Goal: Task Accomplishment & Management: Complete application form

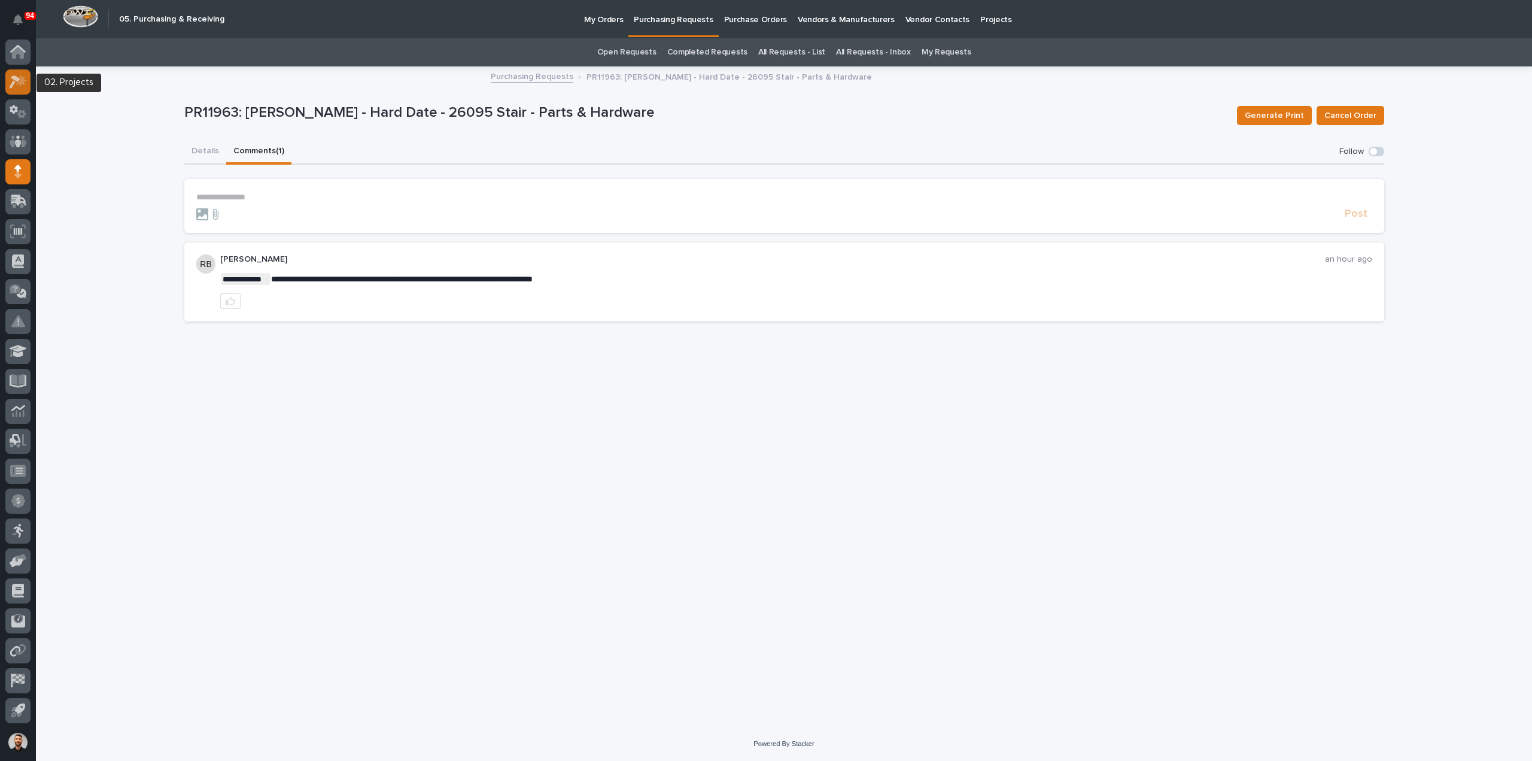
click at [13, 75] on icon at bounding box center [18, 82] width 17 height 14
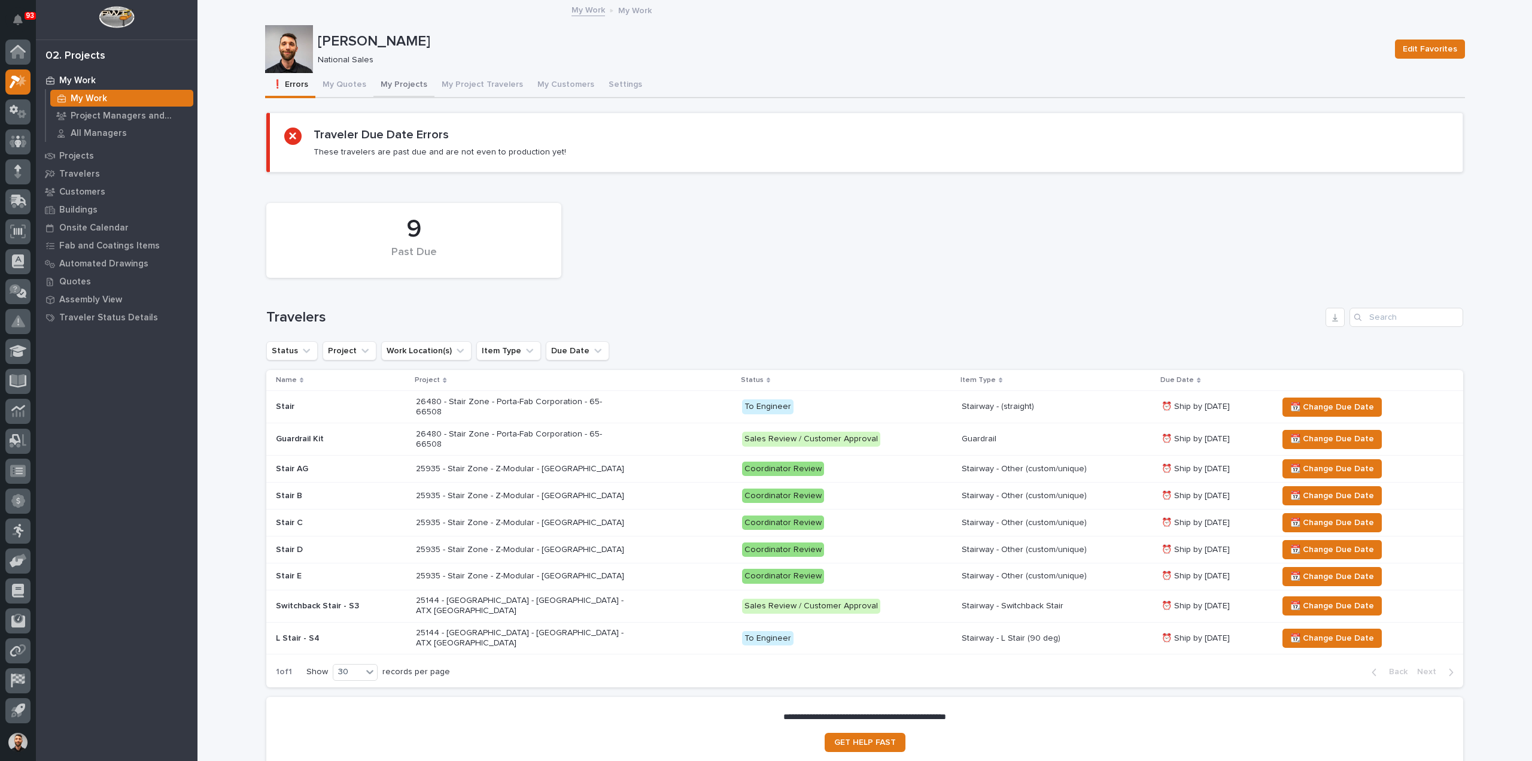
click at [403, 83] on button "My Projects" at bounding box center [403, 85] width 61 height 25
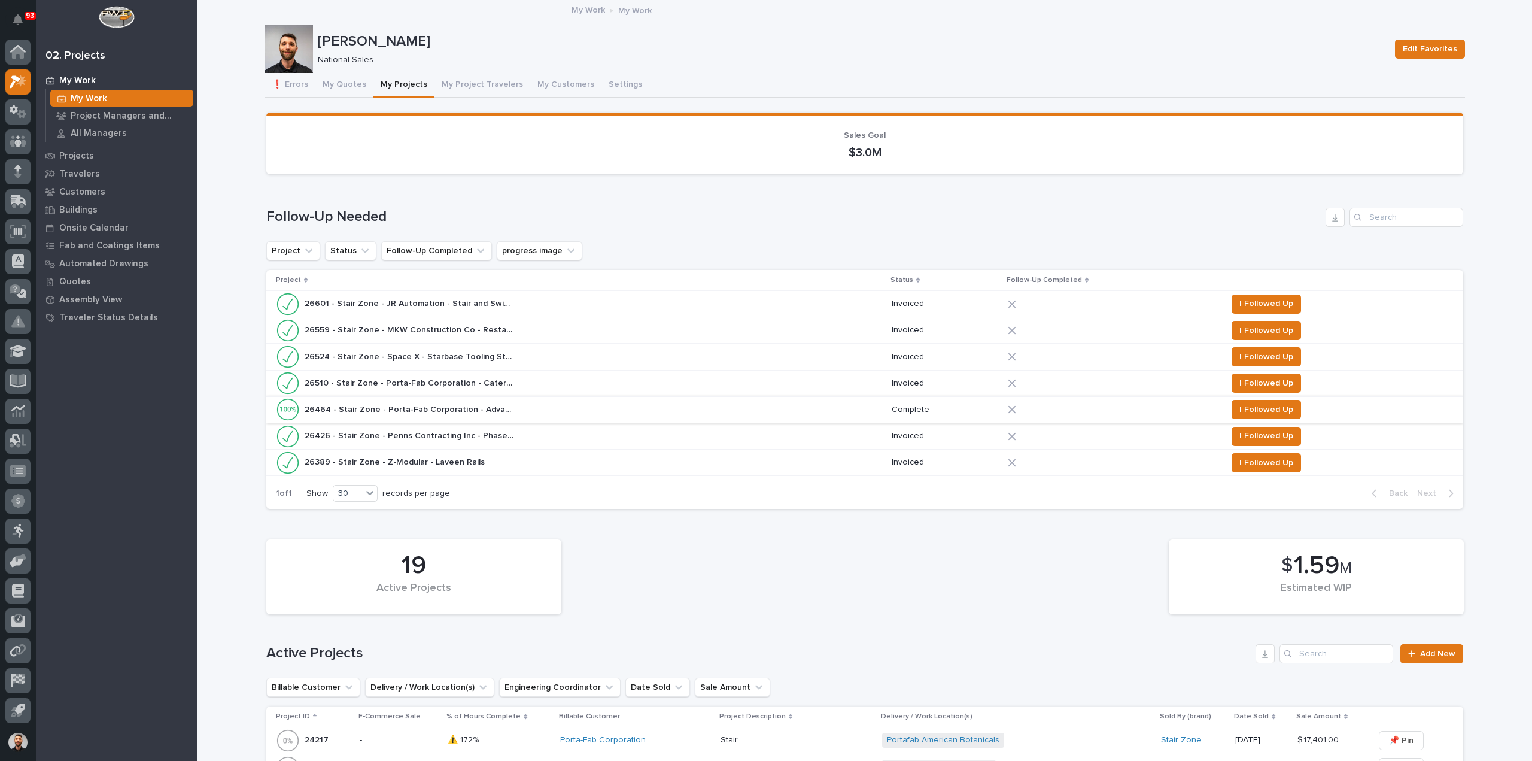
scroll to position [239, 0]
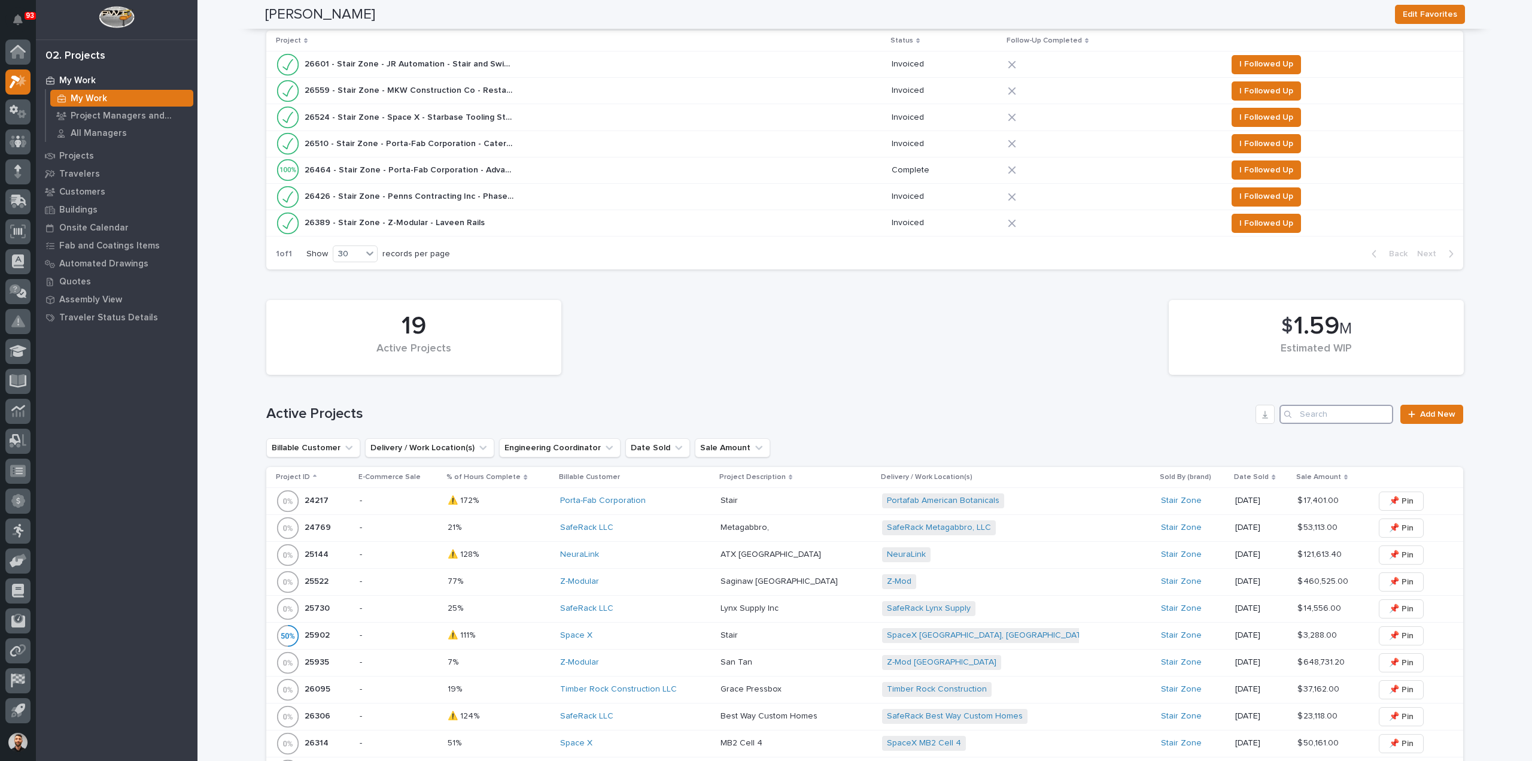
click at [1360, 421] on input "Search" at bounding box center [1337, 414] width 114 height 19
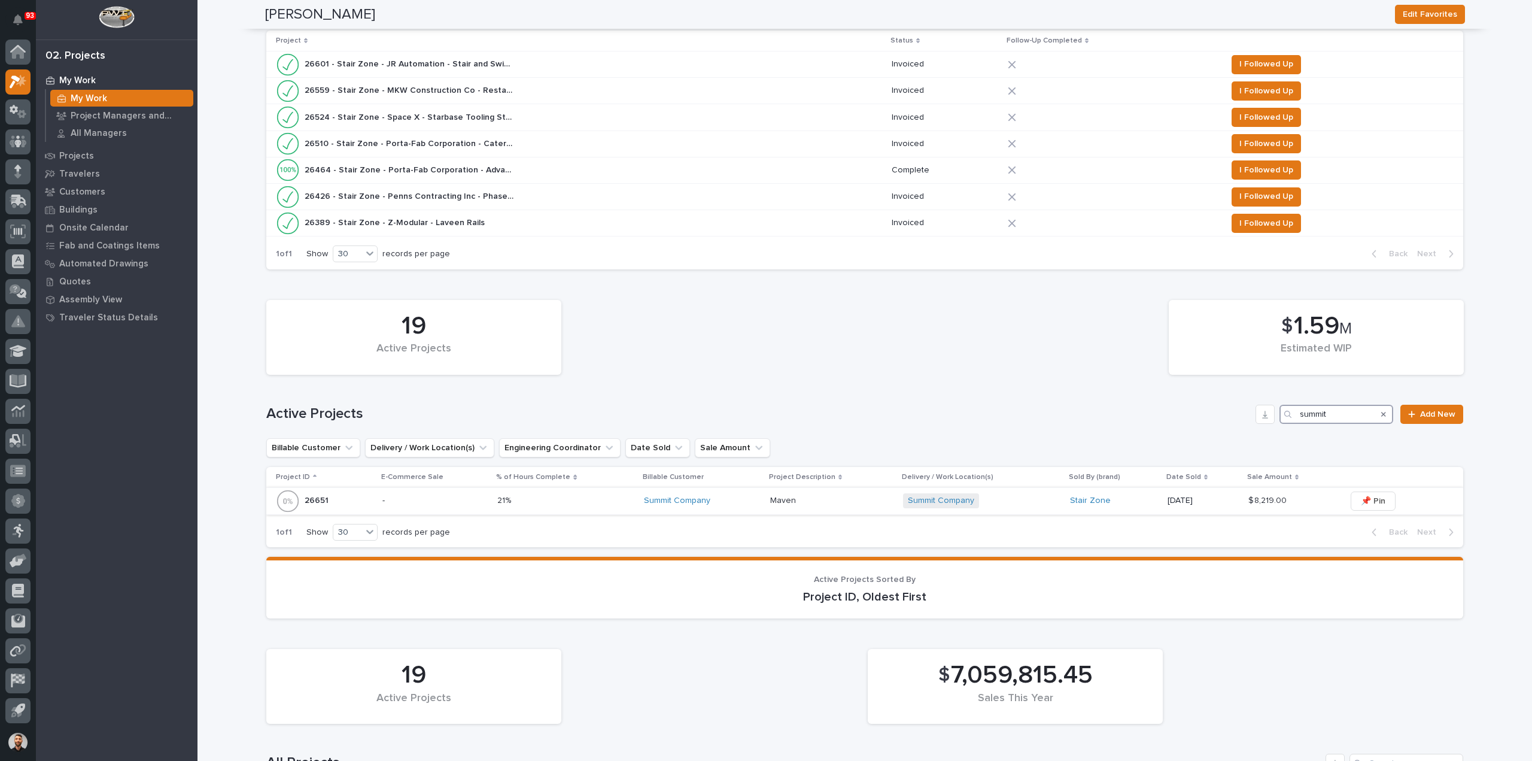
type input "summit"
click at [858, 500] on p at bounding box center [832, 501] width 124 height 10
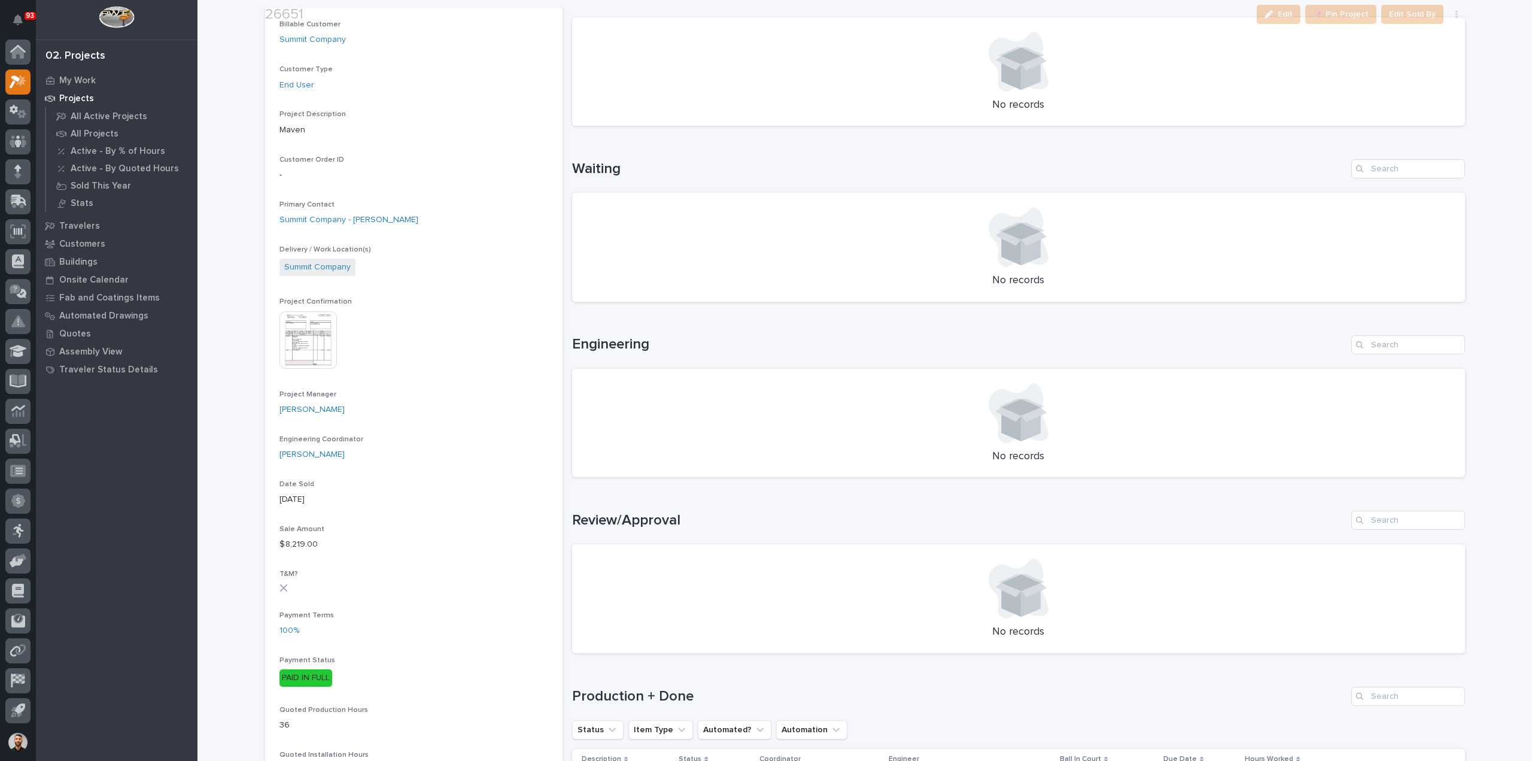
scroll to position [419, 0]
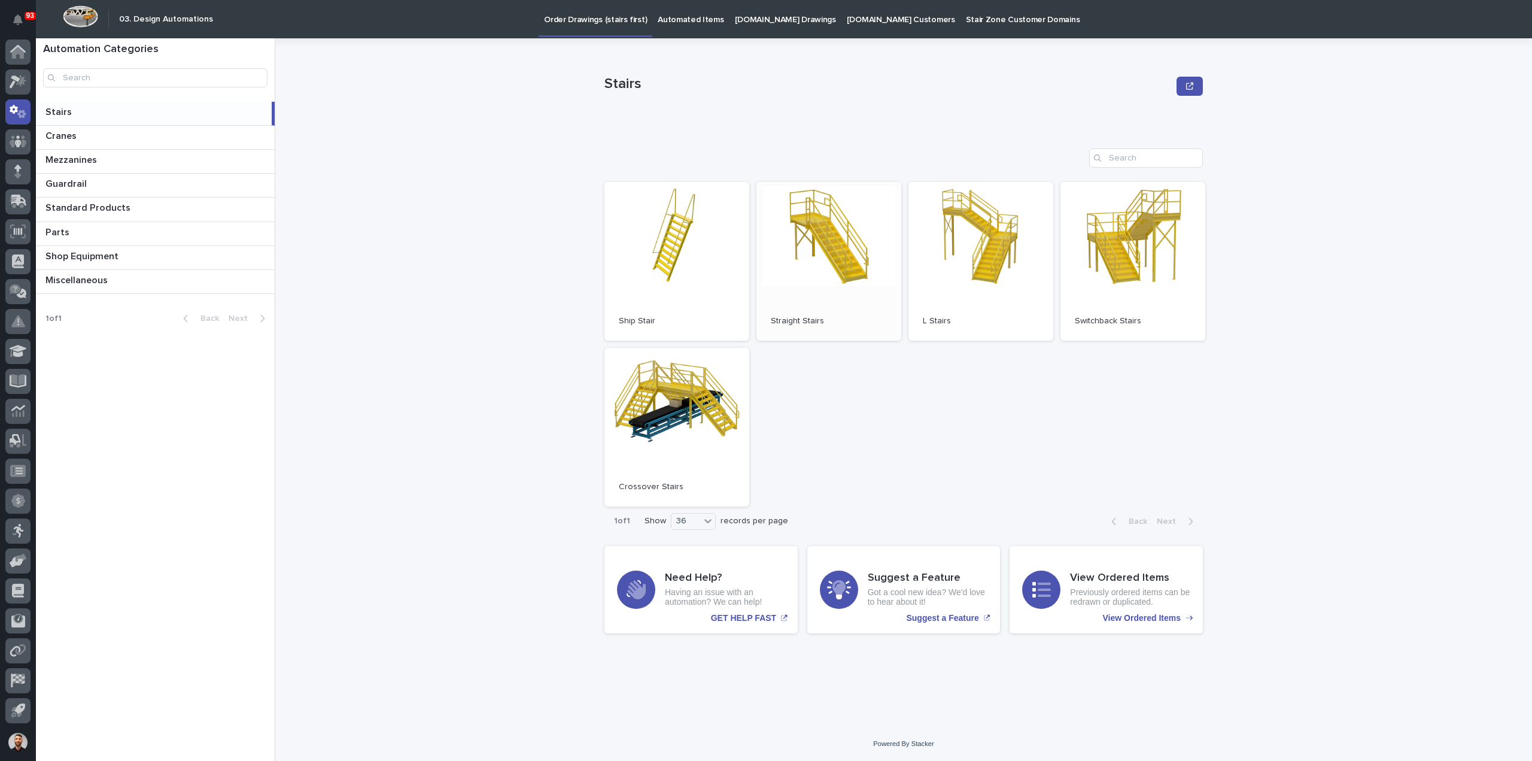
click at [824, 240] on link "Open" at bounding box center [829, 261] width 145 height 159
click at [693, 21] on p "Automated Items" at bounding box center [691, 12] width 66 height 25
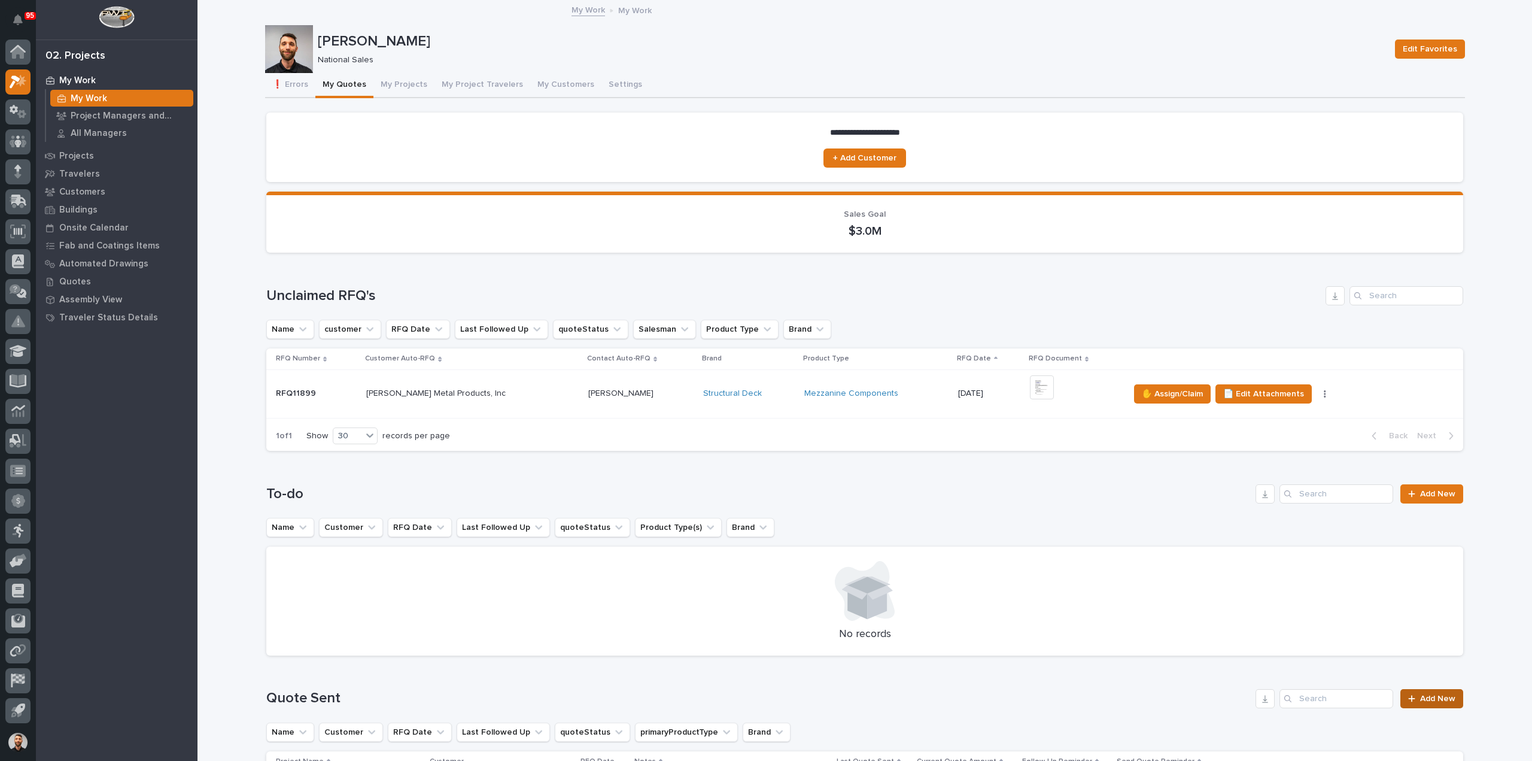
click at [1438, 701] on span "Add New" at bounding box center [1437, 698] width 35 height 8
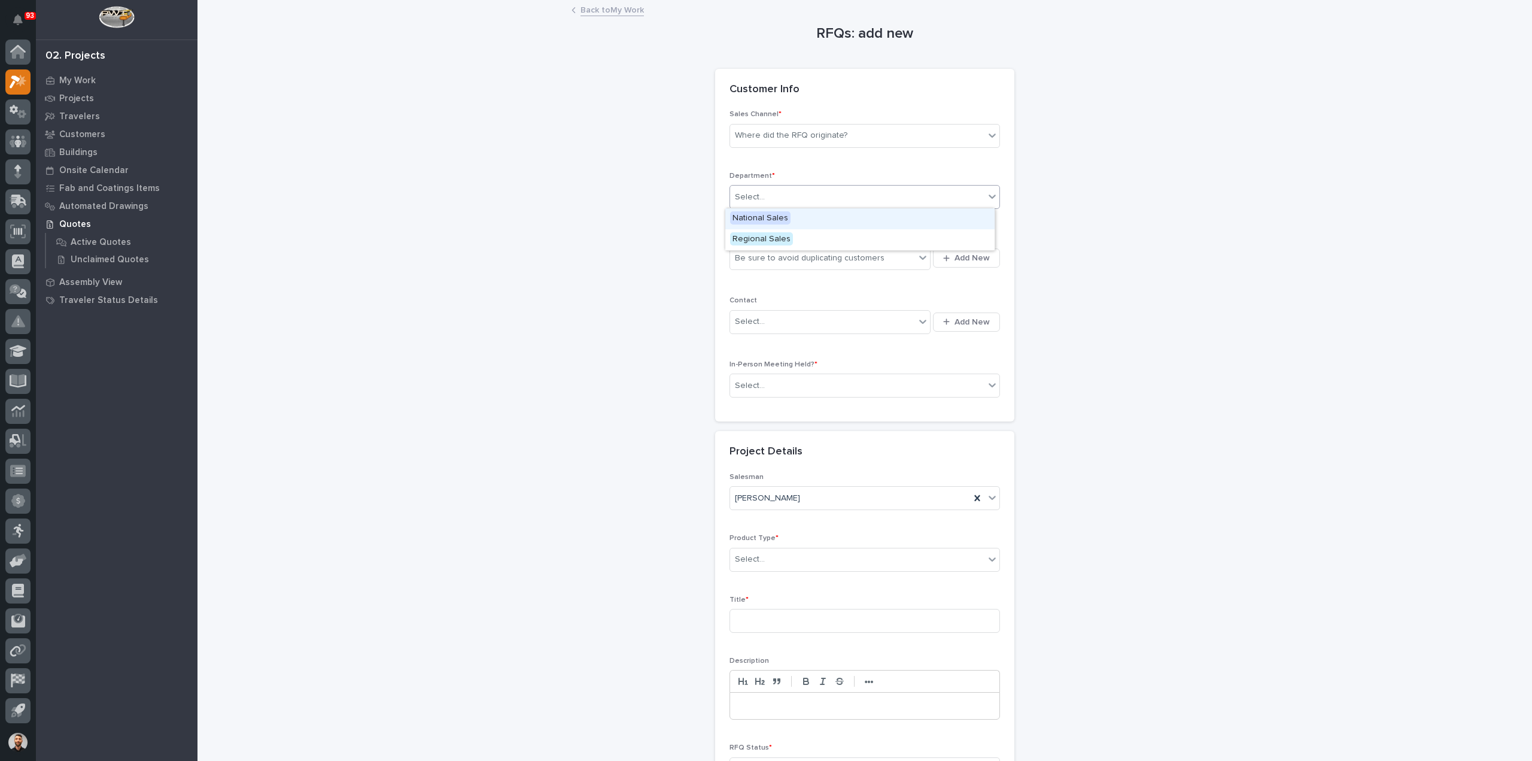
click at [790, 196] on div "Select..." at bounding box center [857, 197] width 254 height 20
click at [786, 217] on span "National Sales" at bounding box center [760, 217] width 60 height 13
click at [798, 136] on div "Where did the RFQ originate?" at bounding box center [791, 135] width 113 height 13
click at [775, 198] on div "Stair Zone" at bounding box center [859, 200] width 269 height 21
click at [771, 259] on div "Be sure to avoid duplicating customers" at bounding box center [810, 258] width 150 height 13
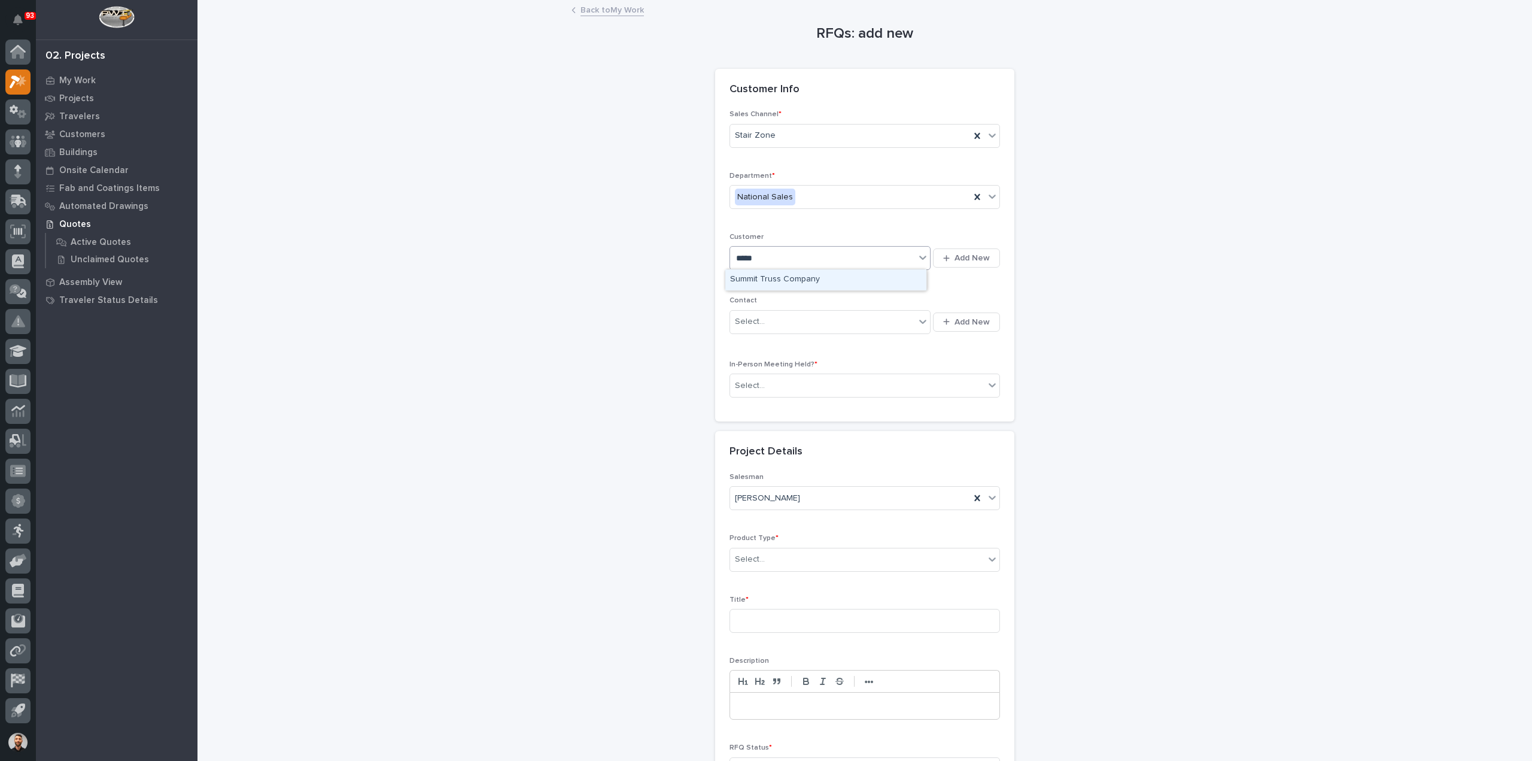
type input "******"
click at [788, 304] on div "Summit Company" at bounding box center [825, 300] width 201 height 21
click at [783, 323] on div "Select..." at bounding box center [822, 322] width 185 height 20
type input "**********"
click at [852, 369] on div "Summit Company - Charles Maynard" at bounding box center [825, 364] width 201 height 21
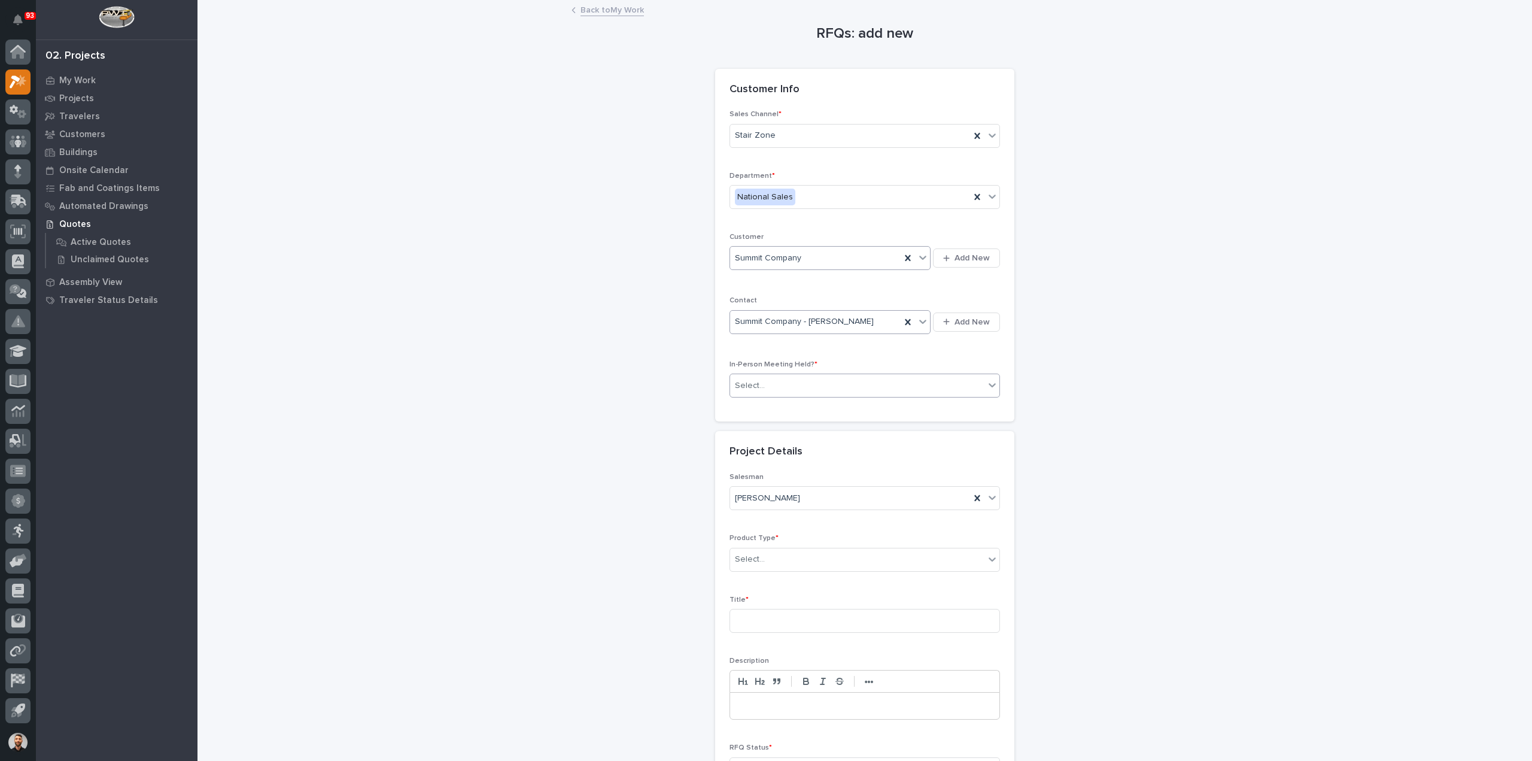
click at [789, 380] on div "Select..." at bounding box center [857, 386] width 254 height 20
click at [766, 418] on div "No" at bounding box center [859, 427] width 269 height 21
click at [772, 558] on div "Select..." at bounding box center [857, 559] width 254 height 20
type input "***"
click at [774, 633] on div "Title *" at bounding box center [865, 619] width 271 height 47
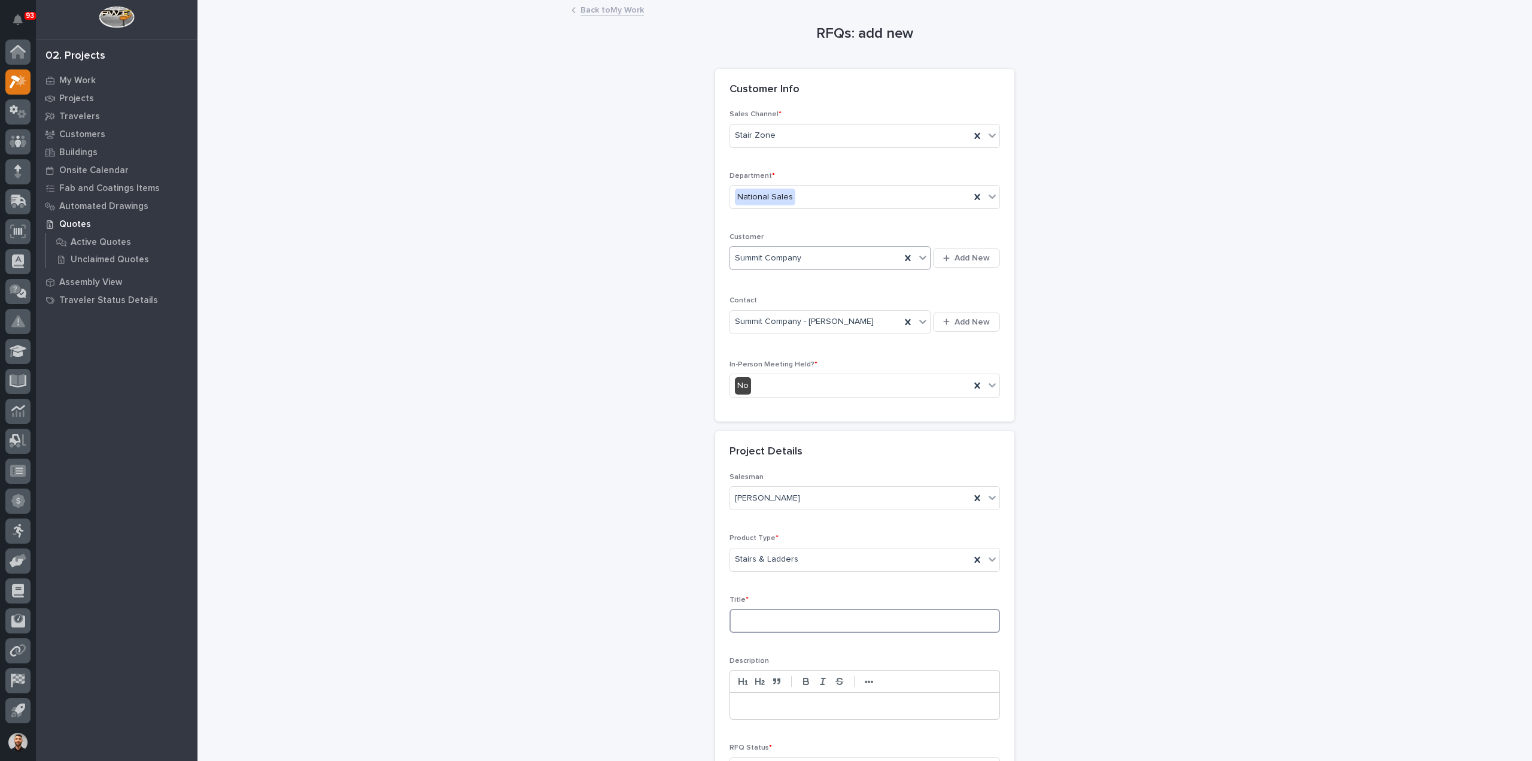
click at [773, 624] on input at bounding box center [865, 621] width 271 height 24
click at [802, 610] on input at bounding box center [865, 621] width 271 height 24
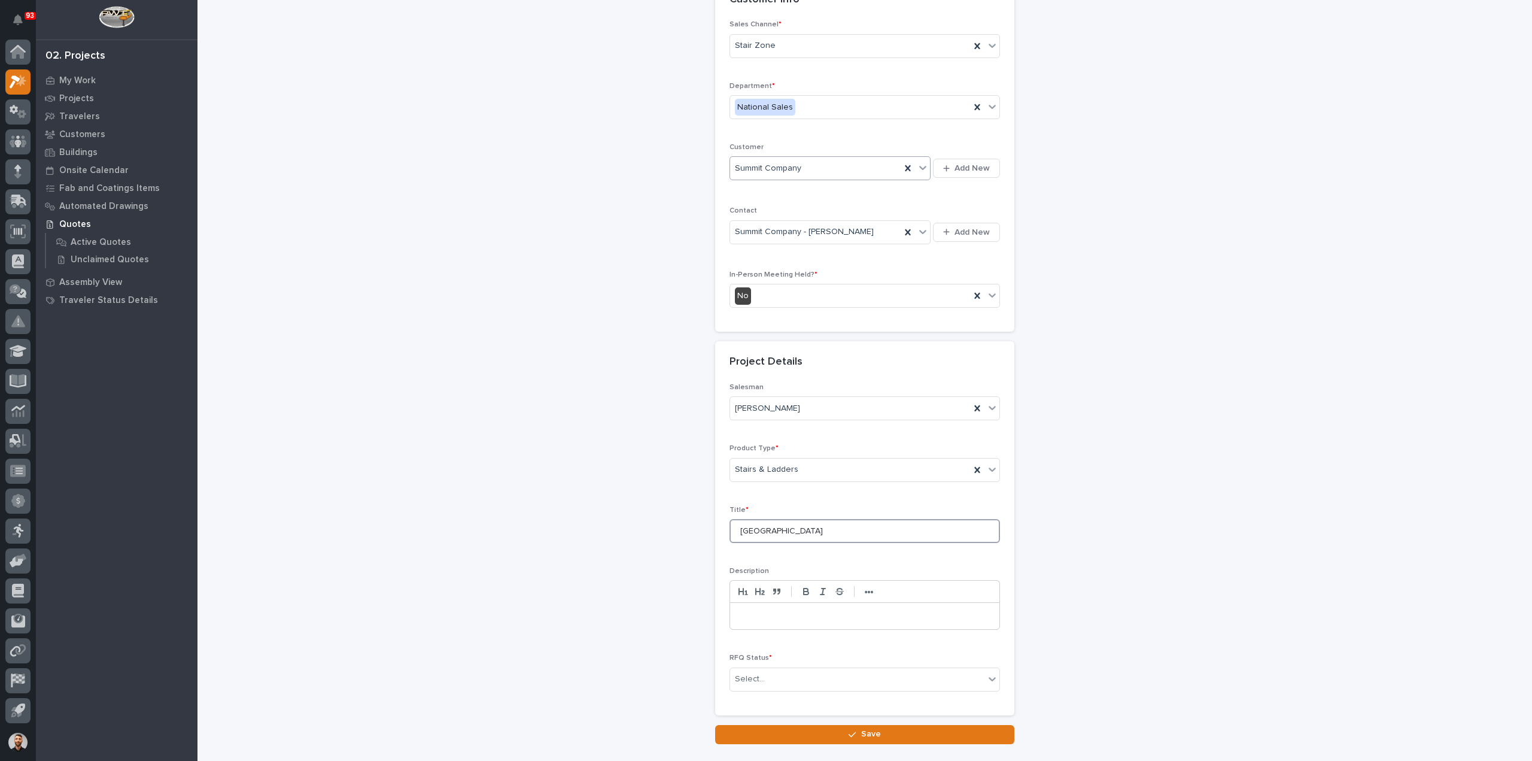
scroll to position [162, 0]
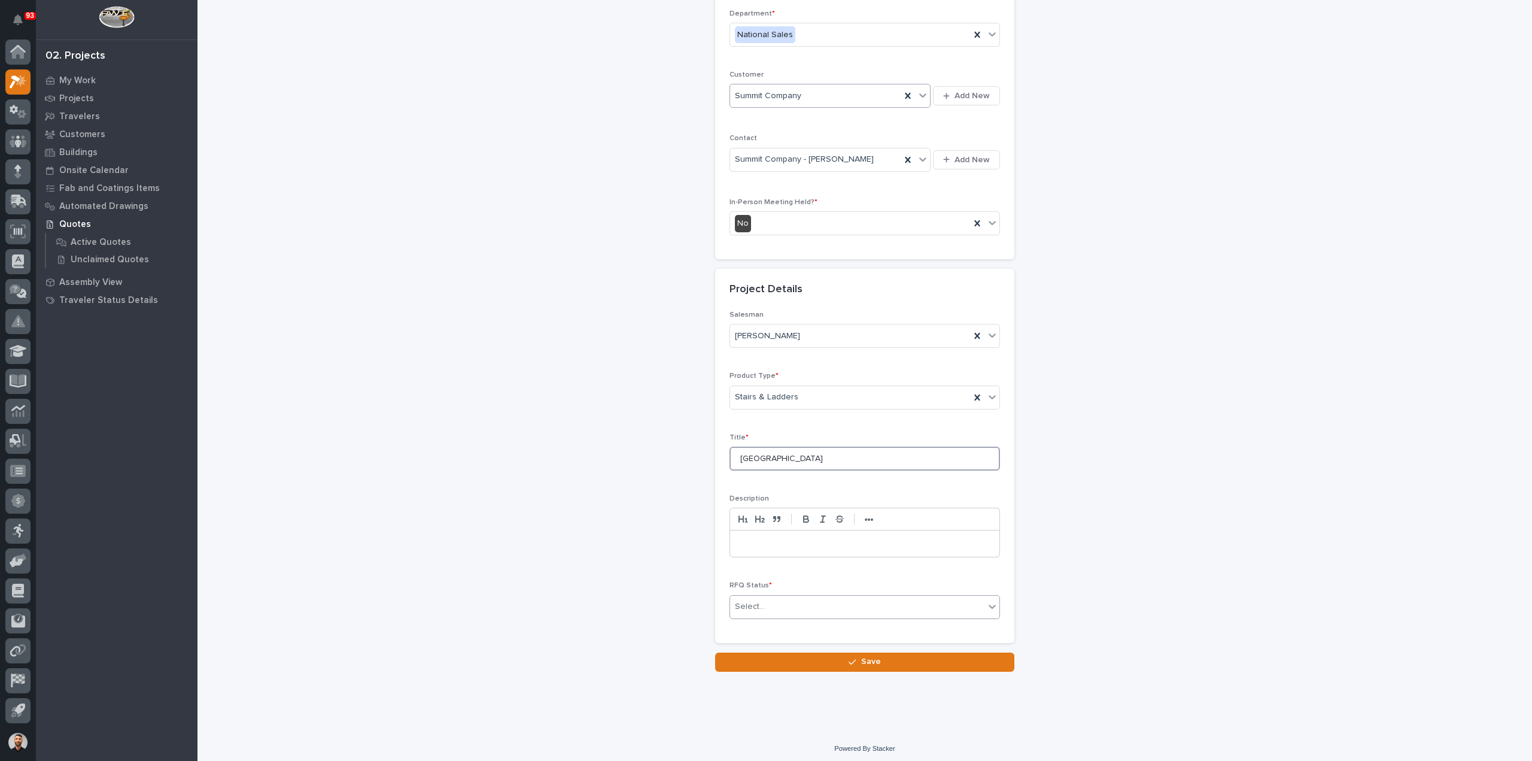
type input "[GEOGRAPHIC_DATA]"
click at [762, 597] on div "Select..." at bounding box center [857, 607] width 254 height 20
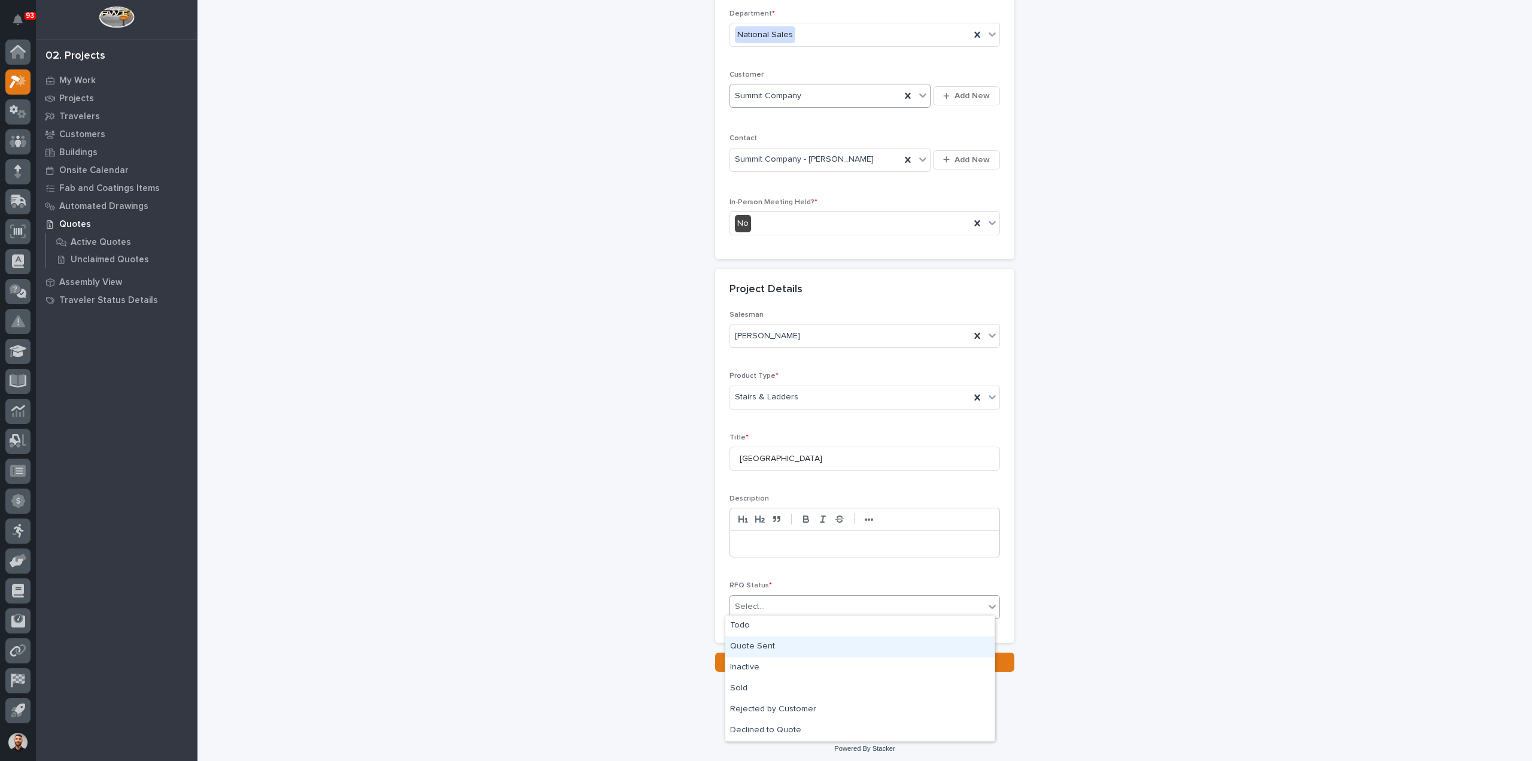
click at [771, 640] on div "Quote Sent" at bounding box center [859, 646] width 269 height 21
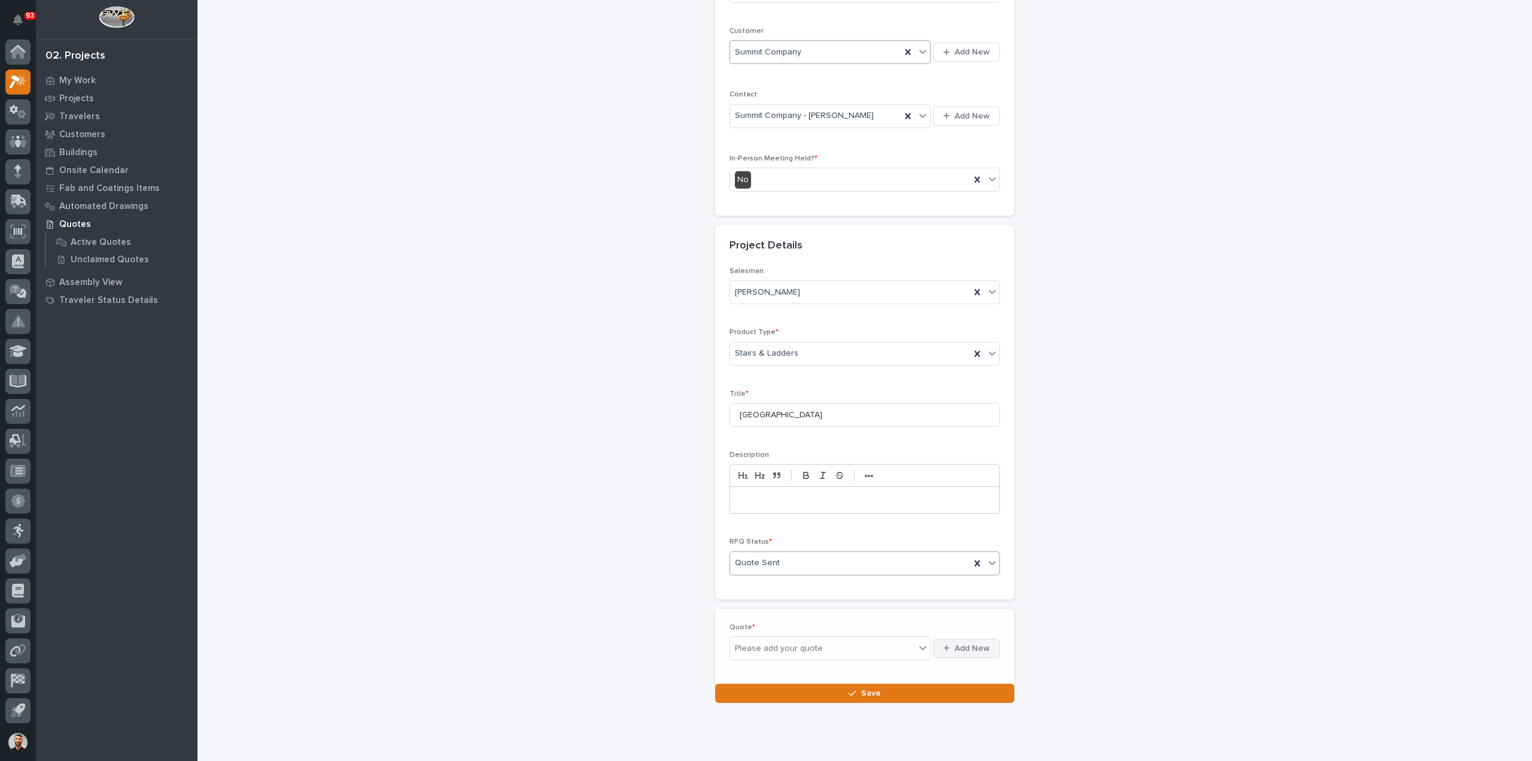
scroll to position [206, 0]
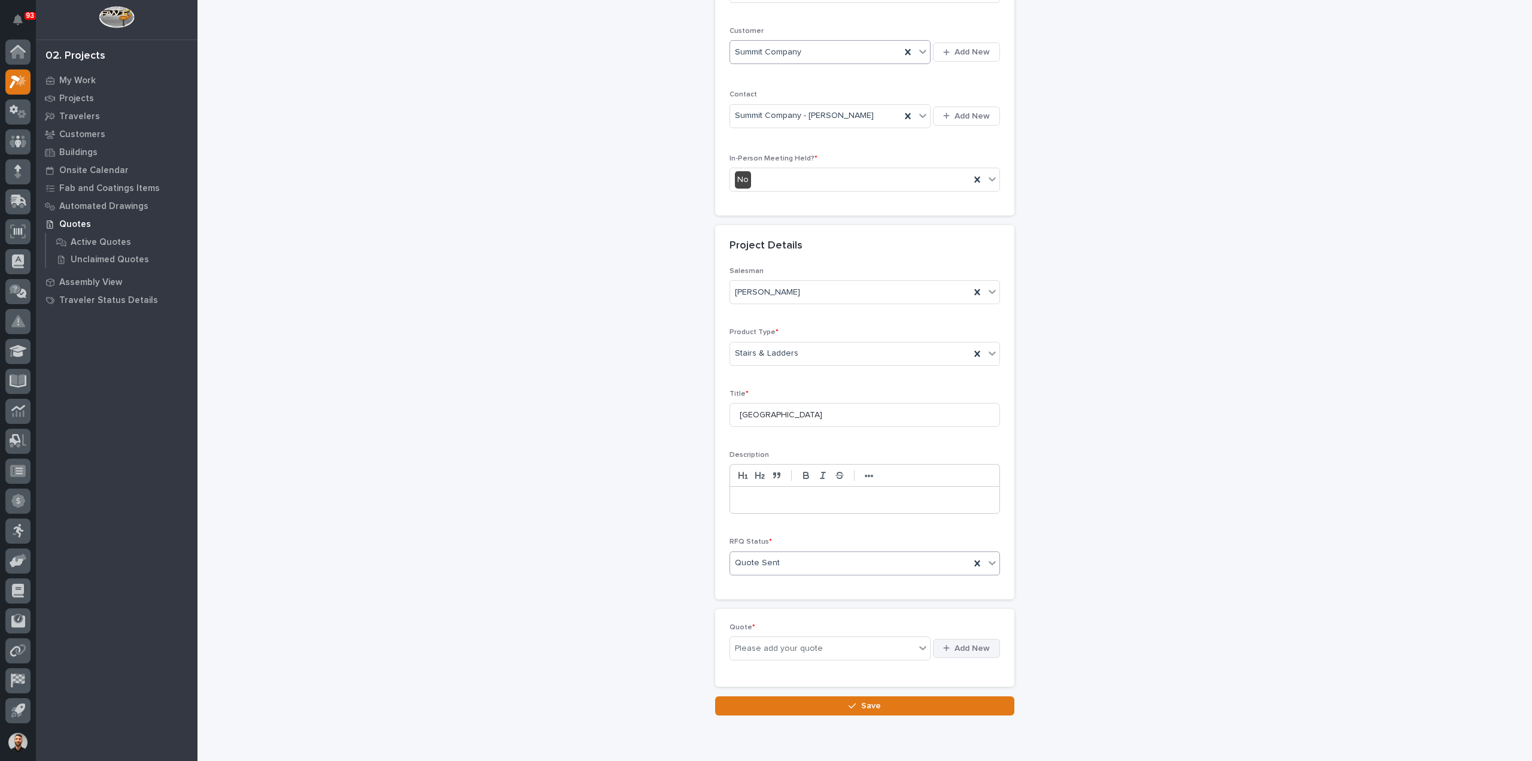
click at [955, 643] on span "Add New" at bounding box center [972, 648] width 35 height 11
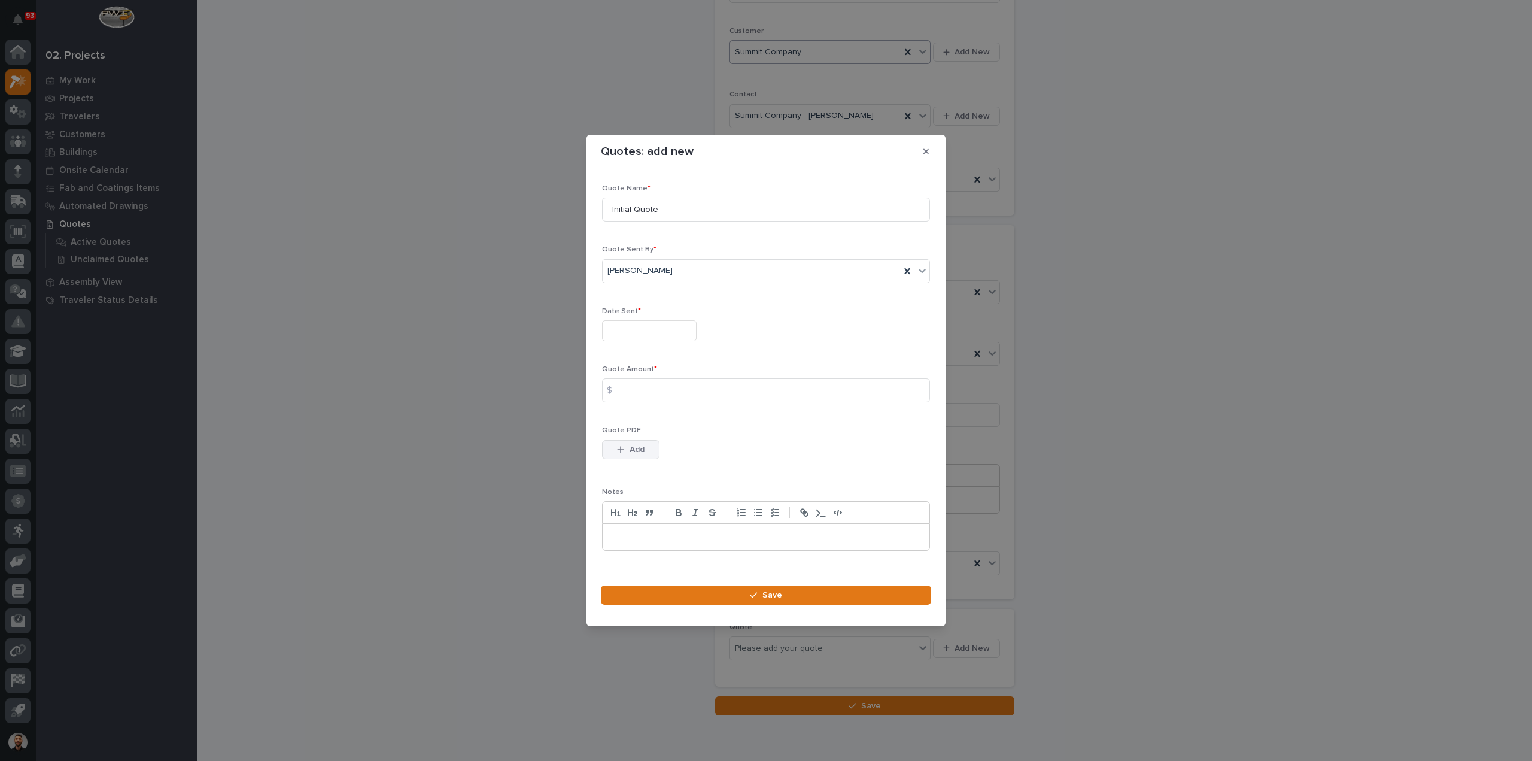
click at [638, 452] on span "Add" at bounding box center [637, 449] width 15 height 11
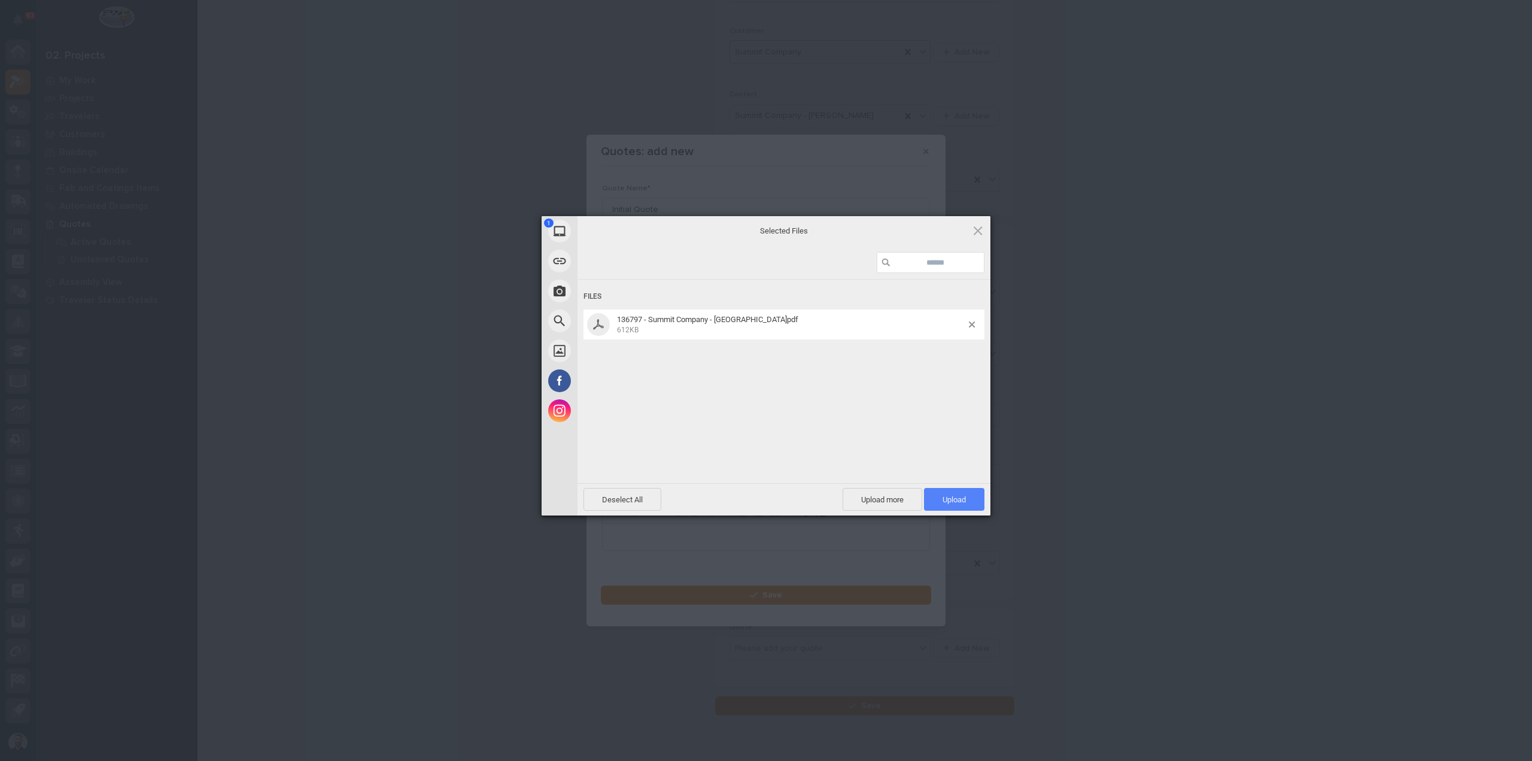
click at [947, 495] on span "Upload 1" at bounding box center [954, 499] width 23 height 9
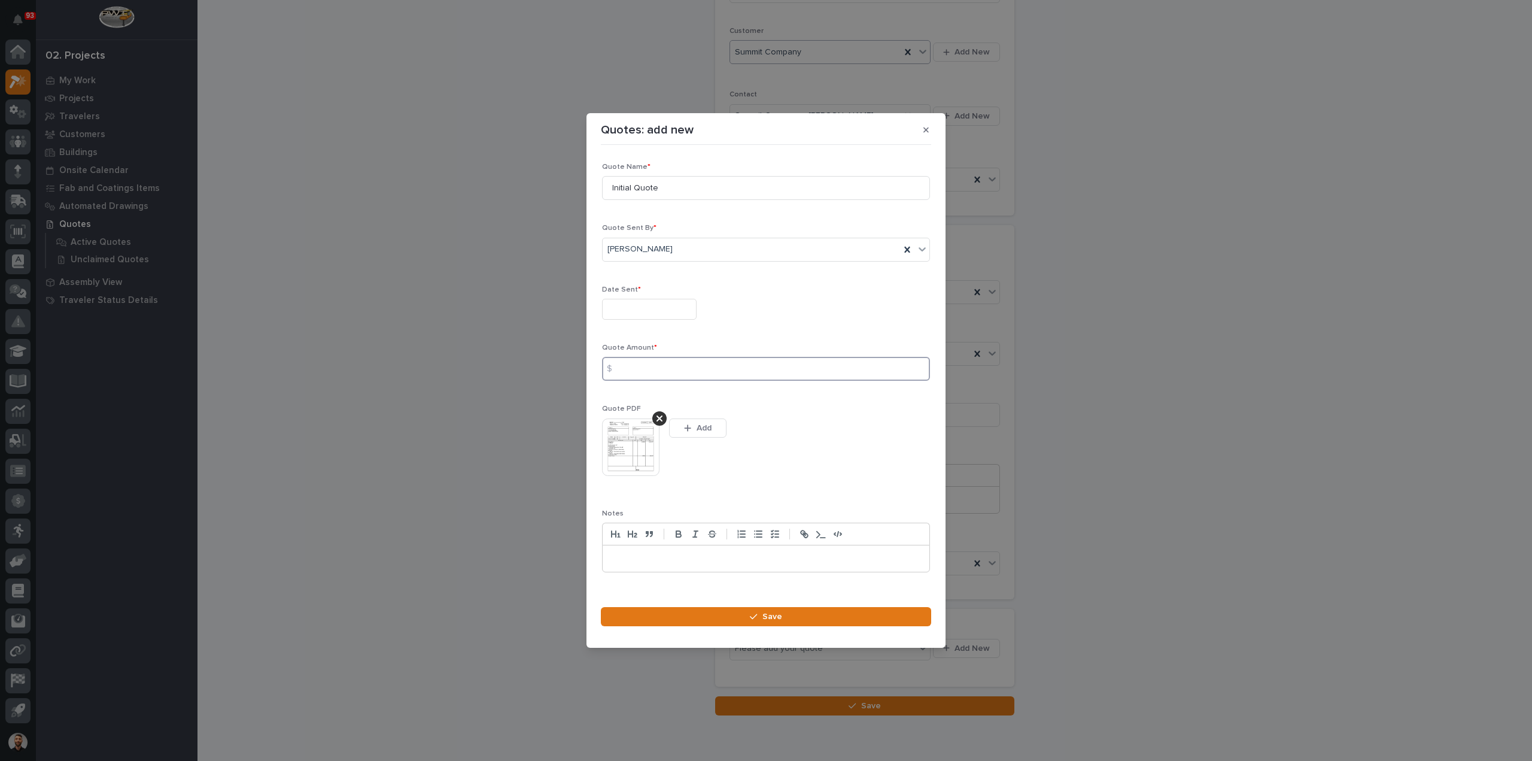
click at [630, 372] on input at bounding box center [766, 369] width 328 height 24
type input "8803"
click at [630, 306] on input "text" at bounding box center [649, 309] width 95 height 21
click at [692, 227] on div "22" at bounding box center [684, 231] width 16 height 16
type input "**********"
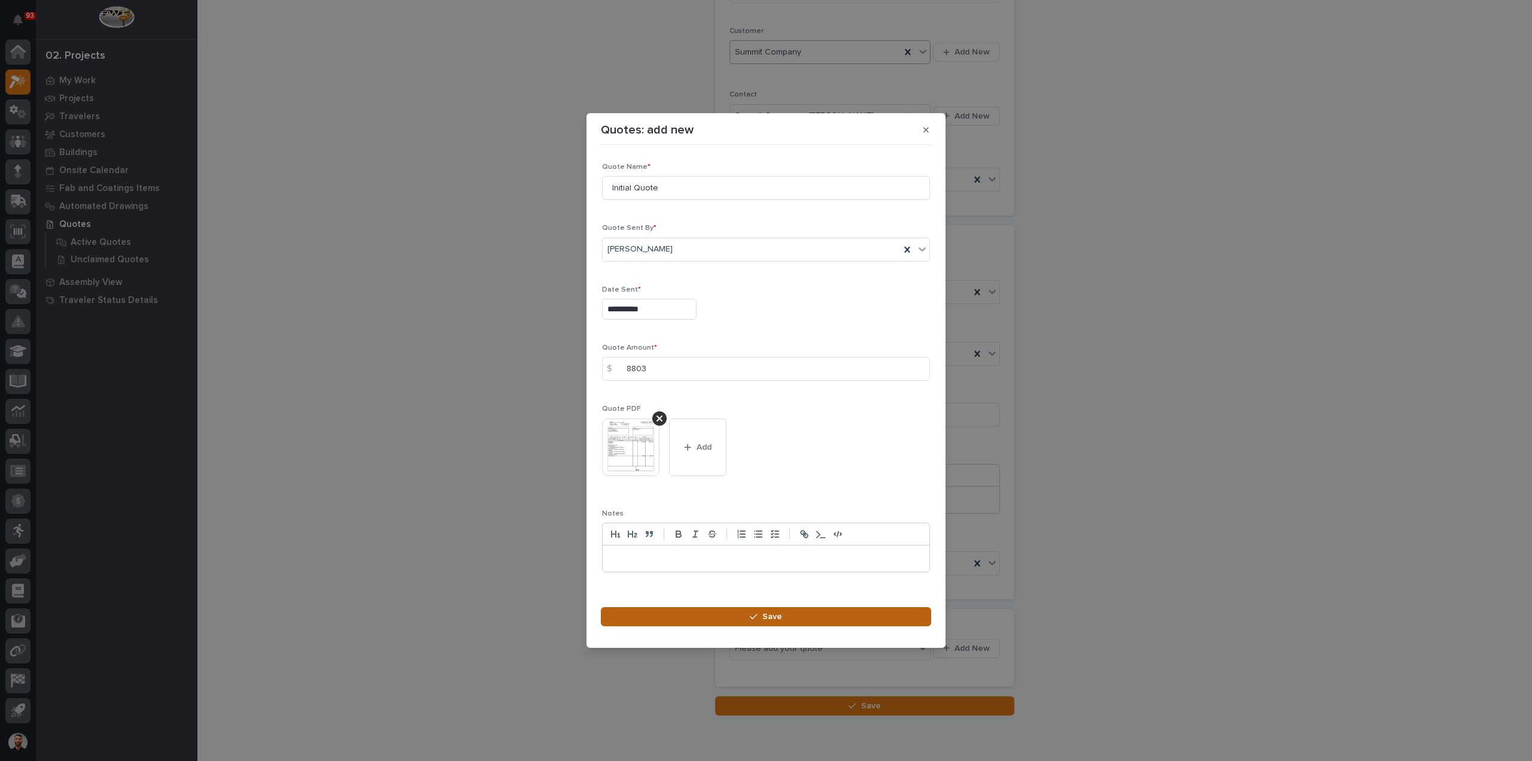
click at [764, 620] on span "Save" at bounding box center [772, 616] width 20 height 11
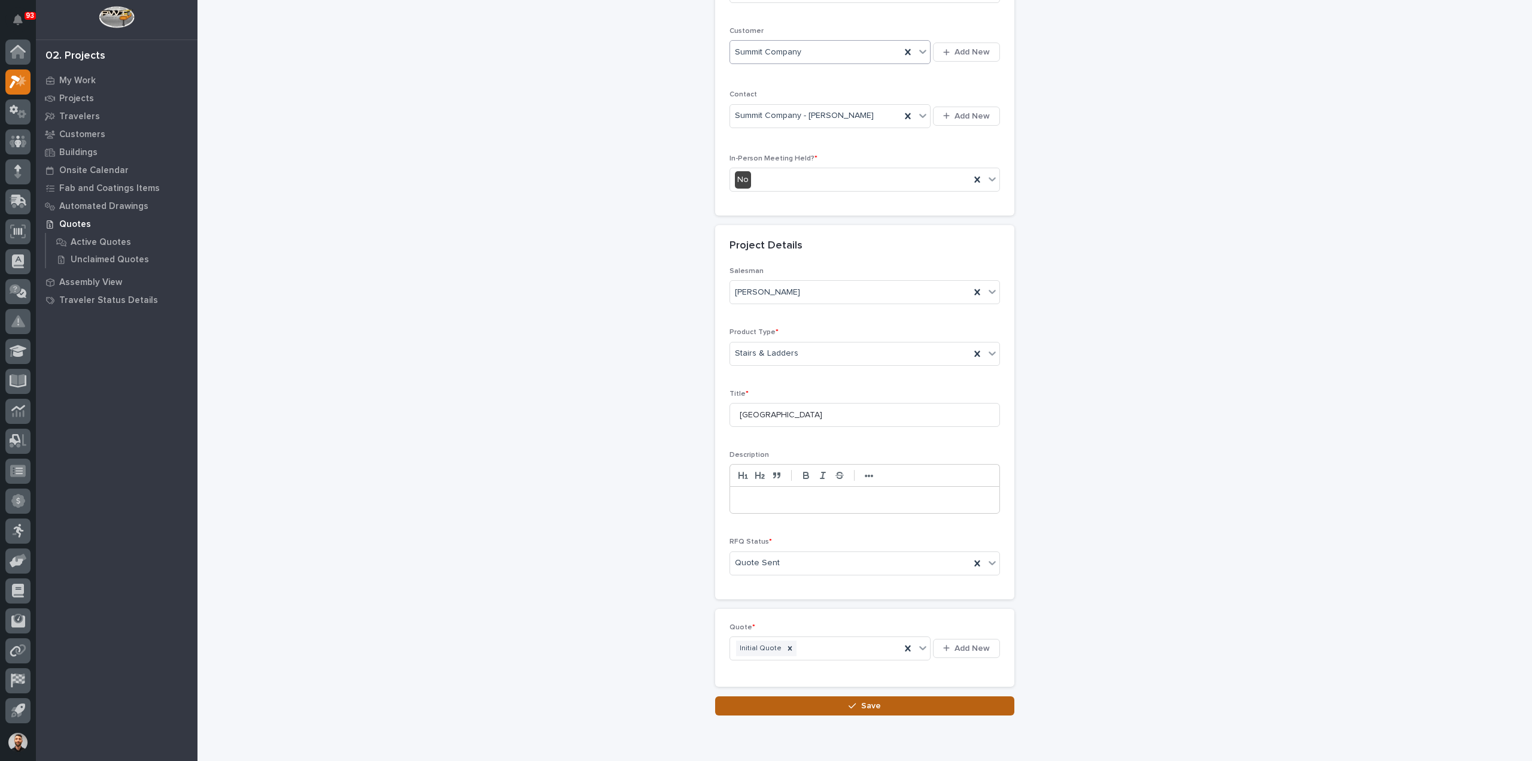
click at [922, 705] on button "Save" at bounding box center [864, 705] width 299 height 19
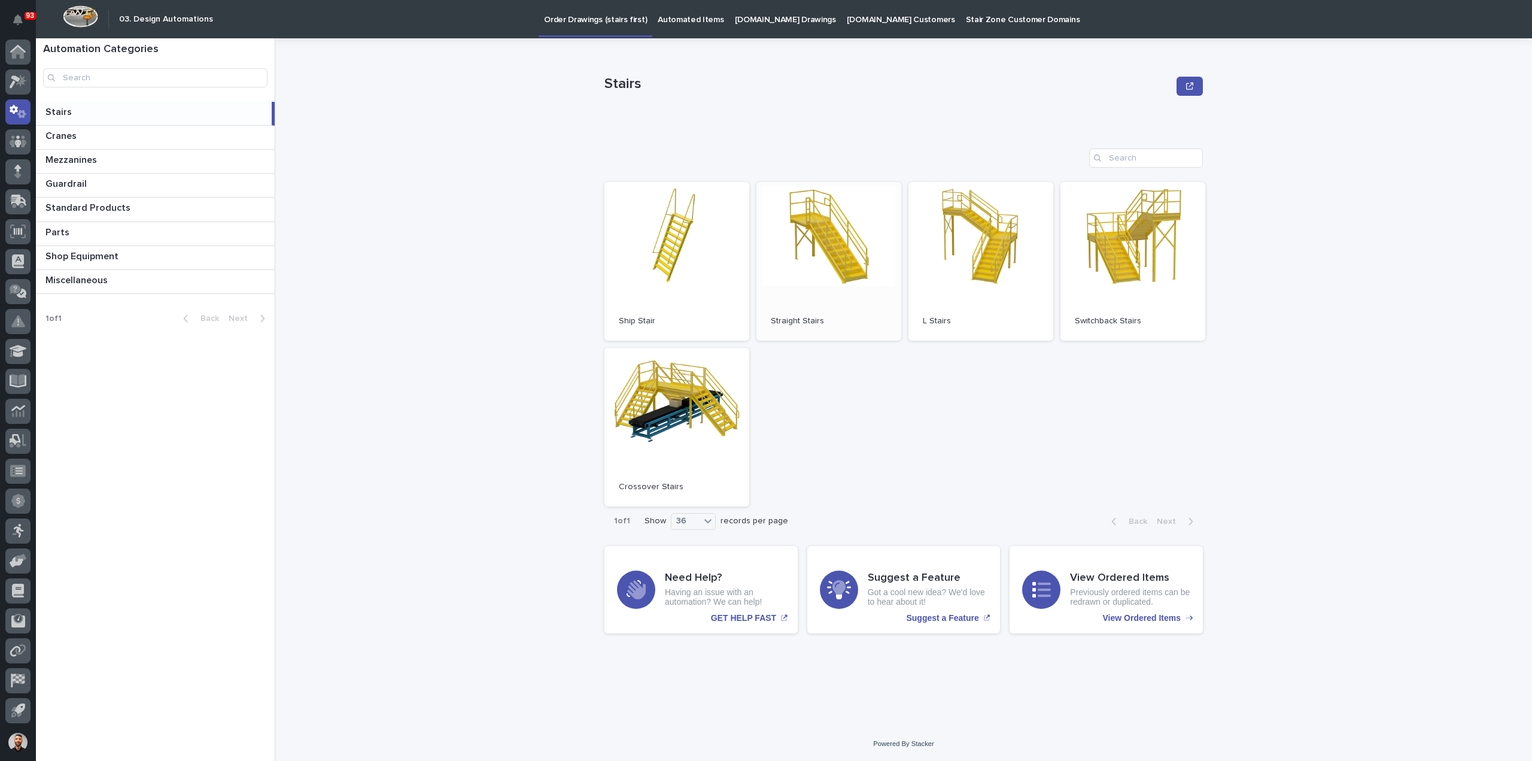
click at [806, 283] on link "Open" at bounding box center [829, 261] width 145 height 159
click at [1131, 223] on link "Open" at bounding box center [1133, 261] width 145 height 159
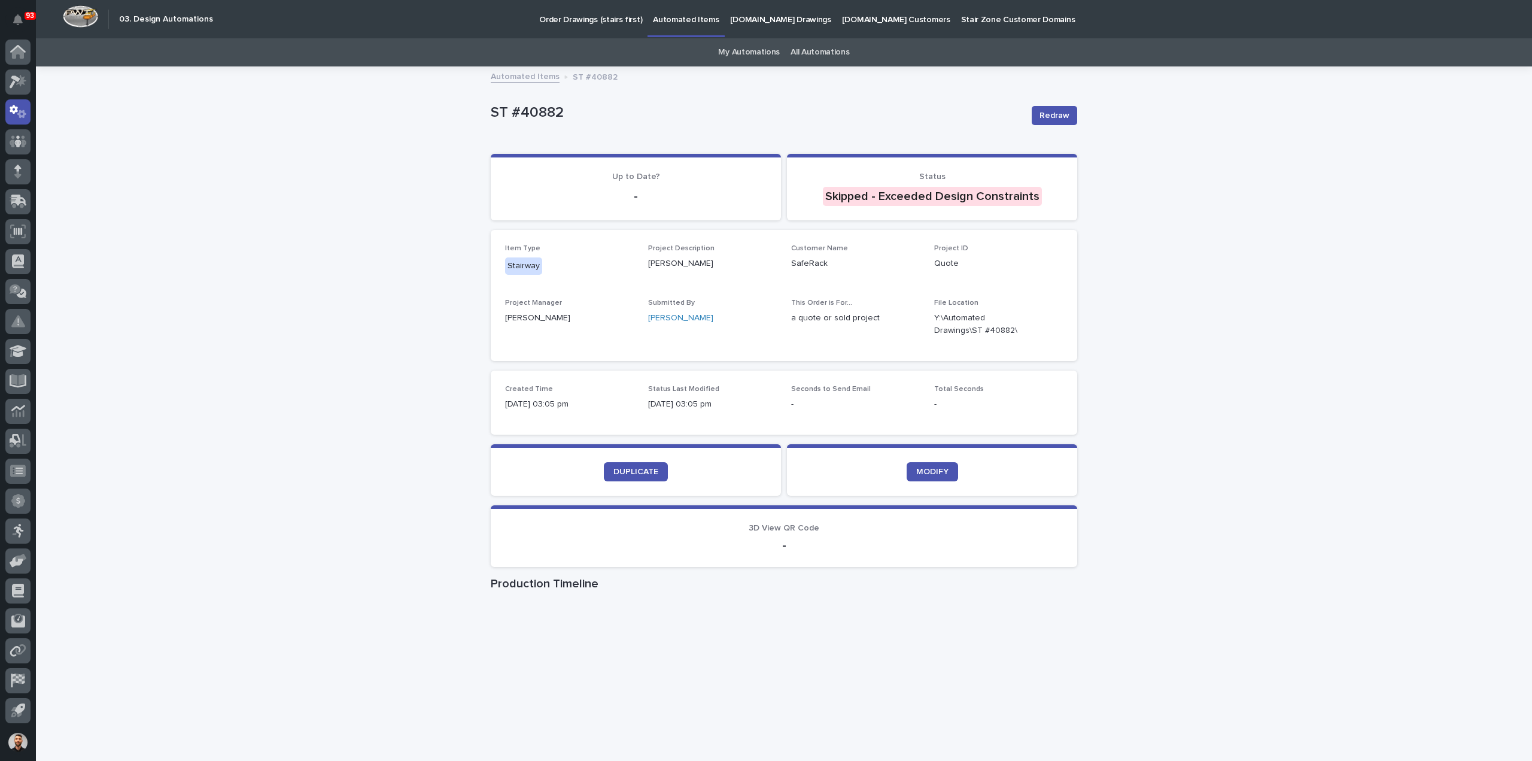
click at [615, 487] on section "DUPLICATE" at bounding box center [636, 469] width 290 height 51
click at [622, 465] on link "DUPLICATE" at bounding box center [636, 471] width 64 height 19
click at [663, 31] on link "Automated Items" at bounding box center [686, 17] width 77 height 35
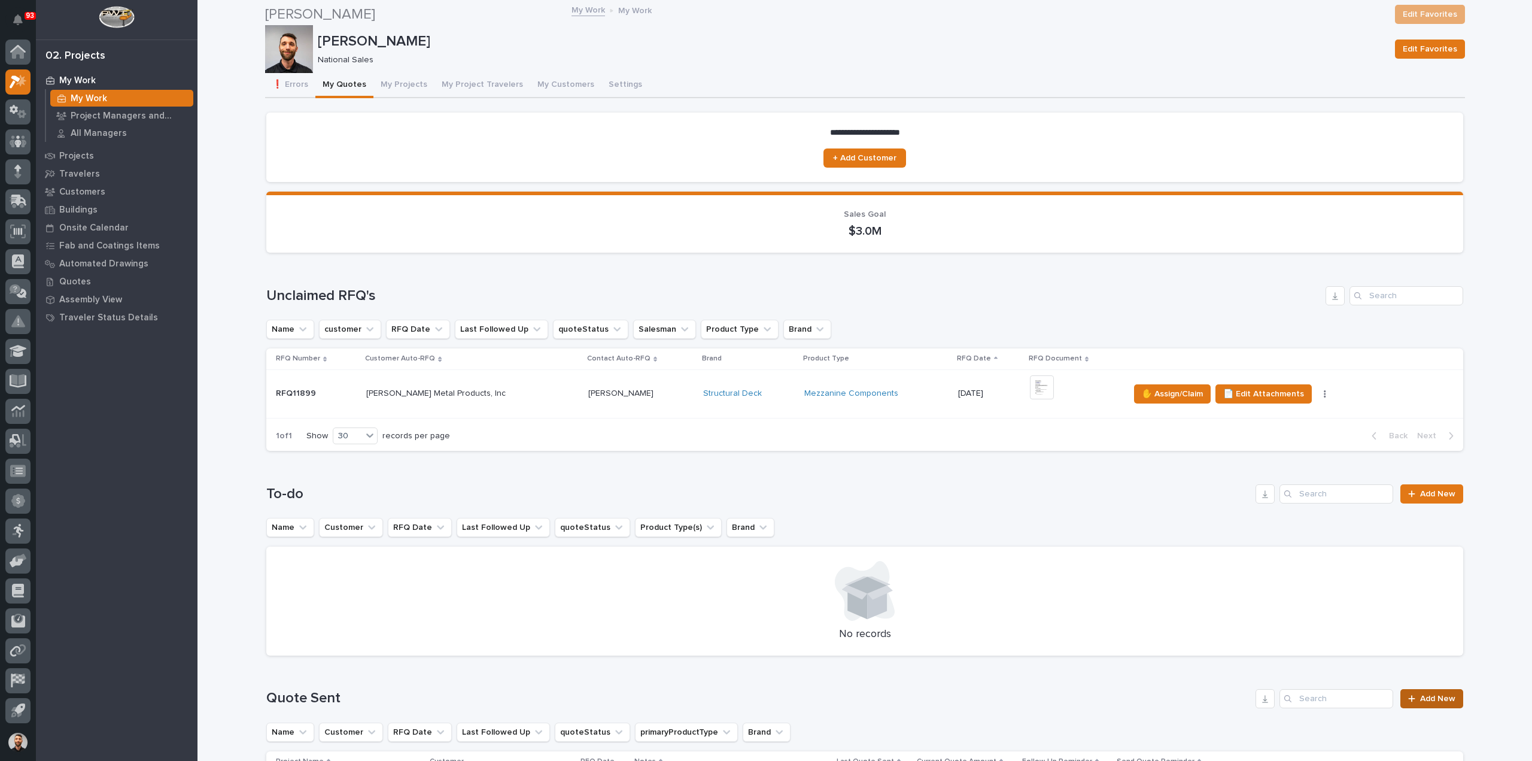
scroll to position [239, 0]
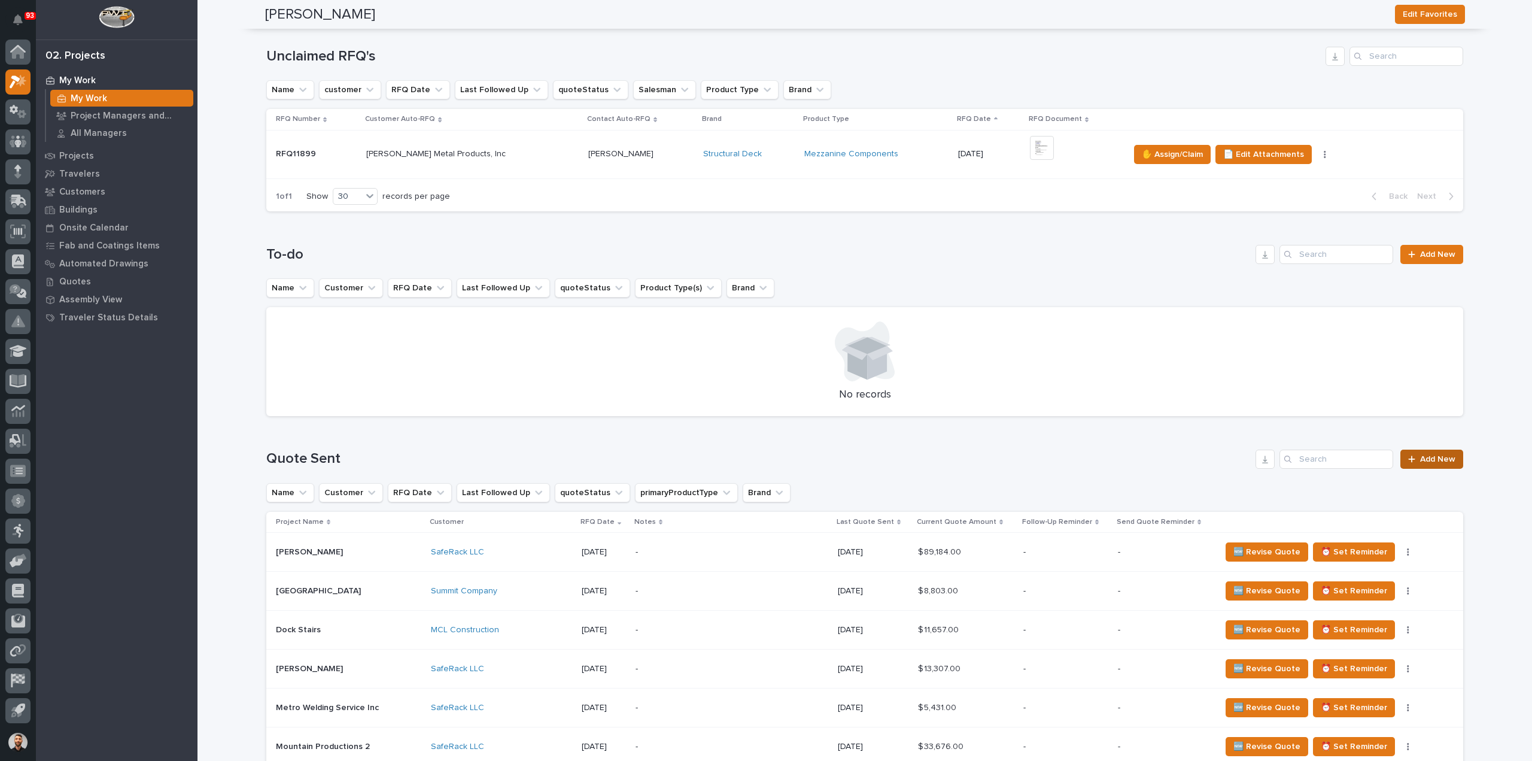
click at [1437, 463] on span "Add New" at bounding box center [1437, 459] width 35 height 8
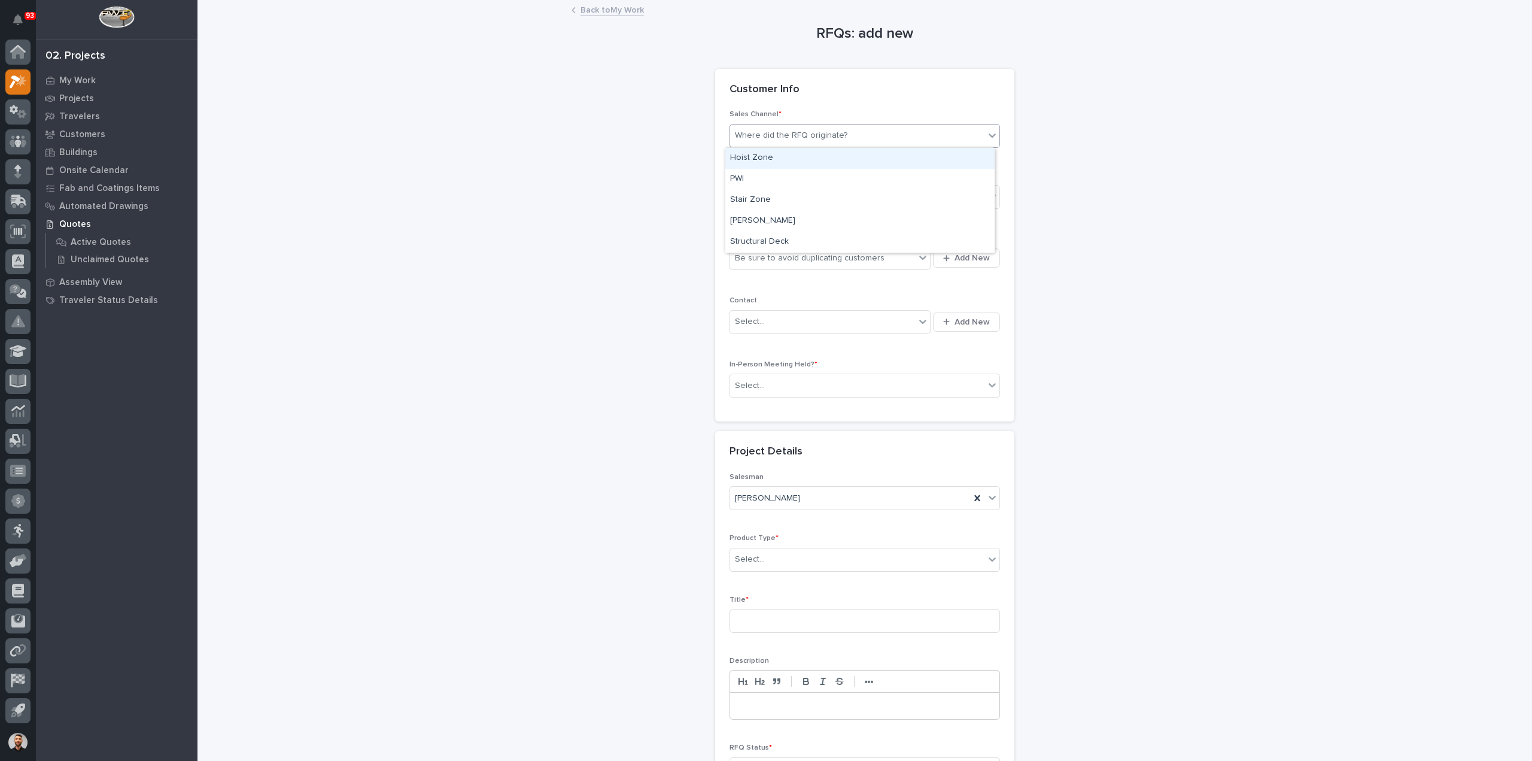
click at [769, 132] on div "Where did the RFQ originate?" at bounding box center [791, 135] width 113 height 13
click at [764, 202] on div "Stair Zone" at bounding box center [859, 200] width 269 height 21
click at [762, 201] on div "Select..." at bounding box center [857, 197] width 254 height 20
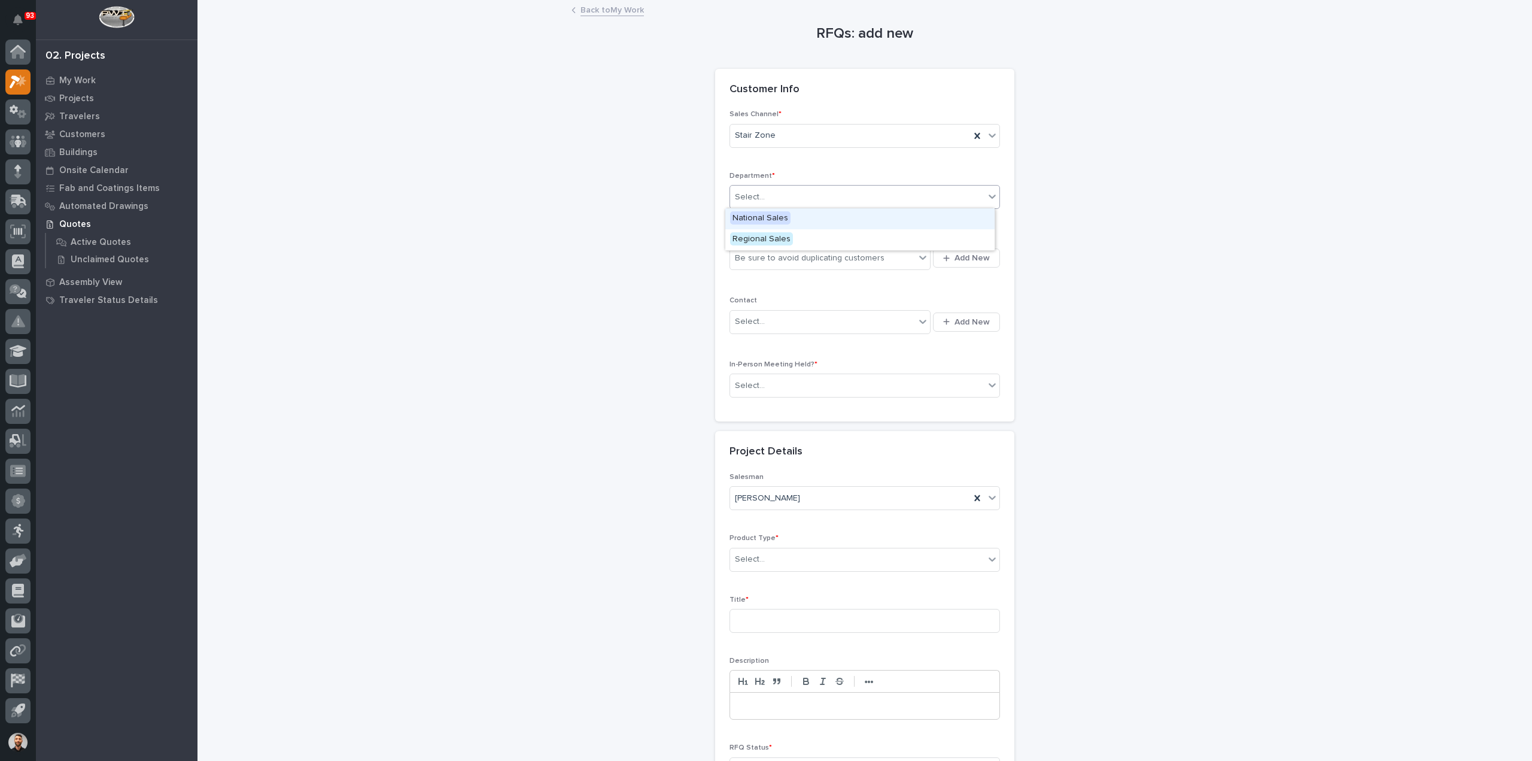
click at [755, 217] on span "National Sales" at bounding box center [760, 217] width 60 height 13
click at [774, 260] on div "Be sure to avoid duplicating customers" at bounding box center [810, 258] width 150 height 13
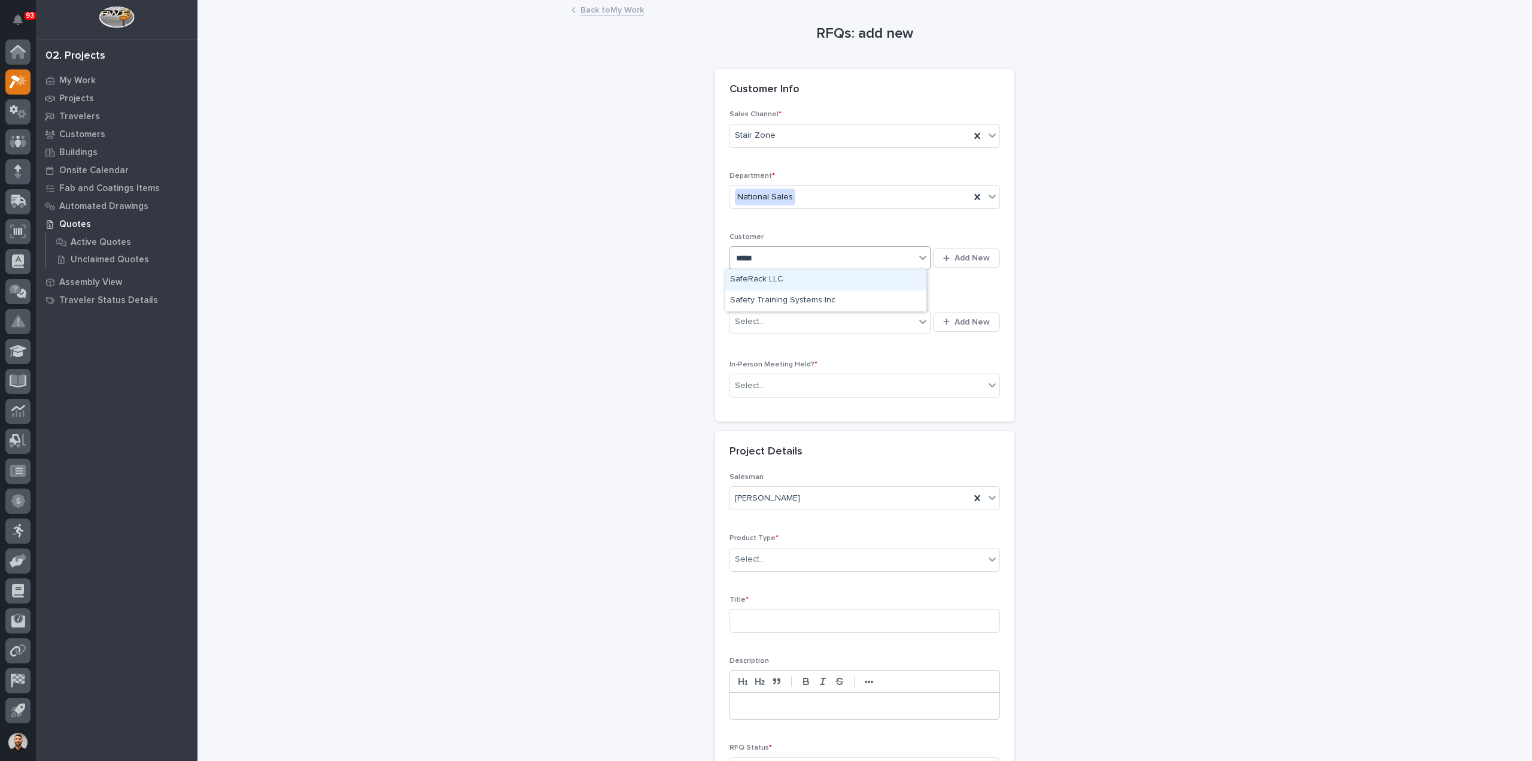
type input "******"
click at [789, 279] on div "SafeRack LLC" at bounding box center [825, 279] width 201 height 21
click at [784, 320] on div "Select..." at bounding box center [822, 322] width 185 height 20
type input "******"
click at [792, 343] on div "SafeRack - Lee Webber" at bounding box center [825, 343] width 201 height 21
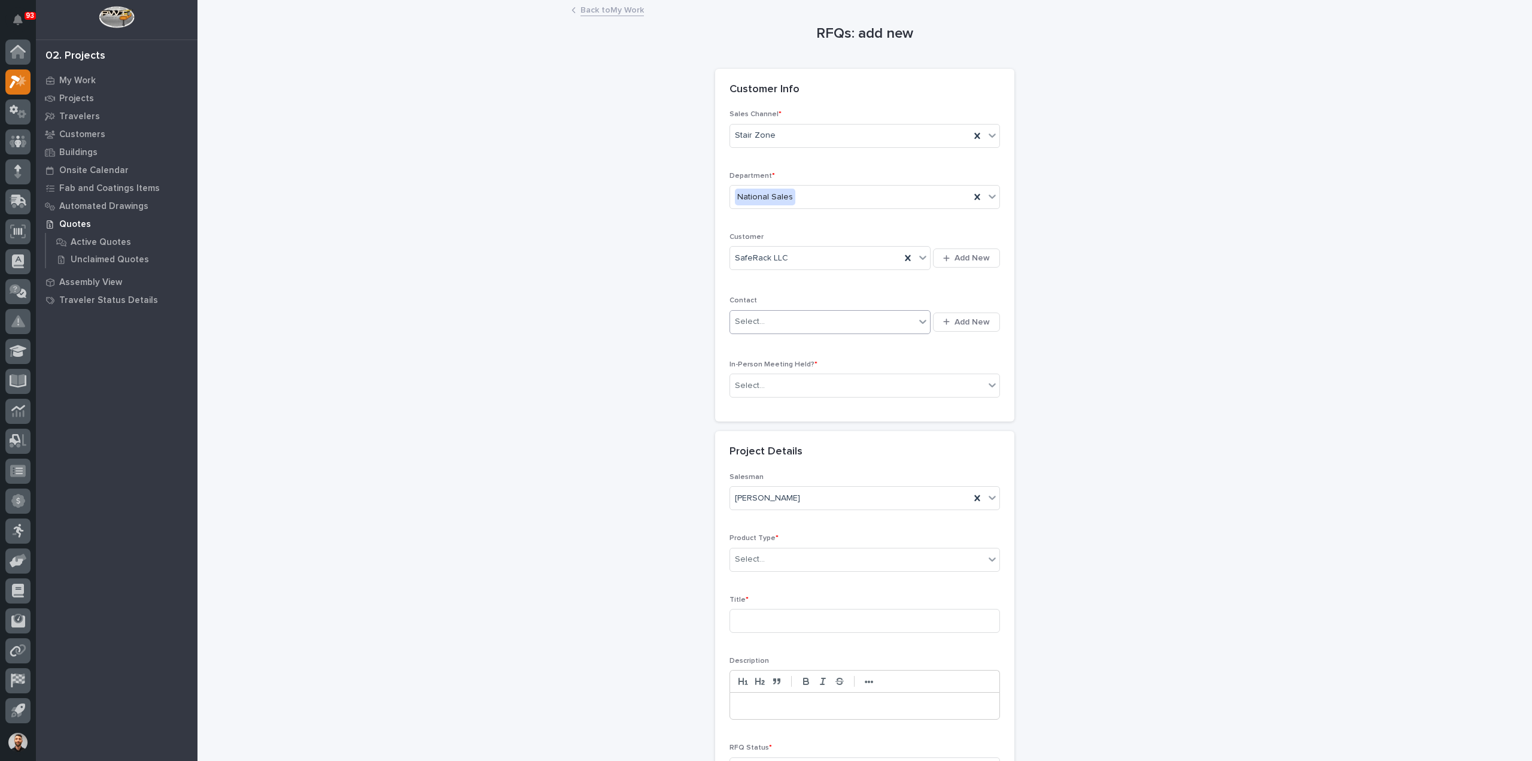
click at [776, 397] on div "In-Person Meeting Held? * Select..." at bounding box center [865, 383] width 271 height 47
drag, startPoint x: 767, startPoint y: 387, endPoint x: 766, endPoint y: 405, distance: 17.4
click at [767, 387] on div "Select..." at bounding box center [857, 386] width 254 height 20
click at [749, 430] on div "No" at bounding box center [859, 427] width 269 height 21
click at [758, 555] on div "Select..." at bounding box center [750, 559] width 30 height 13
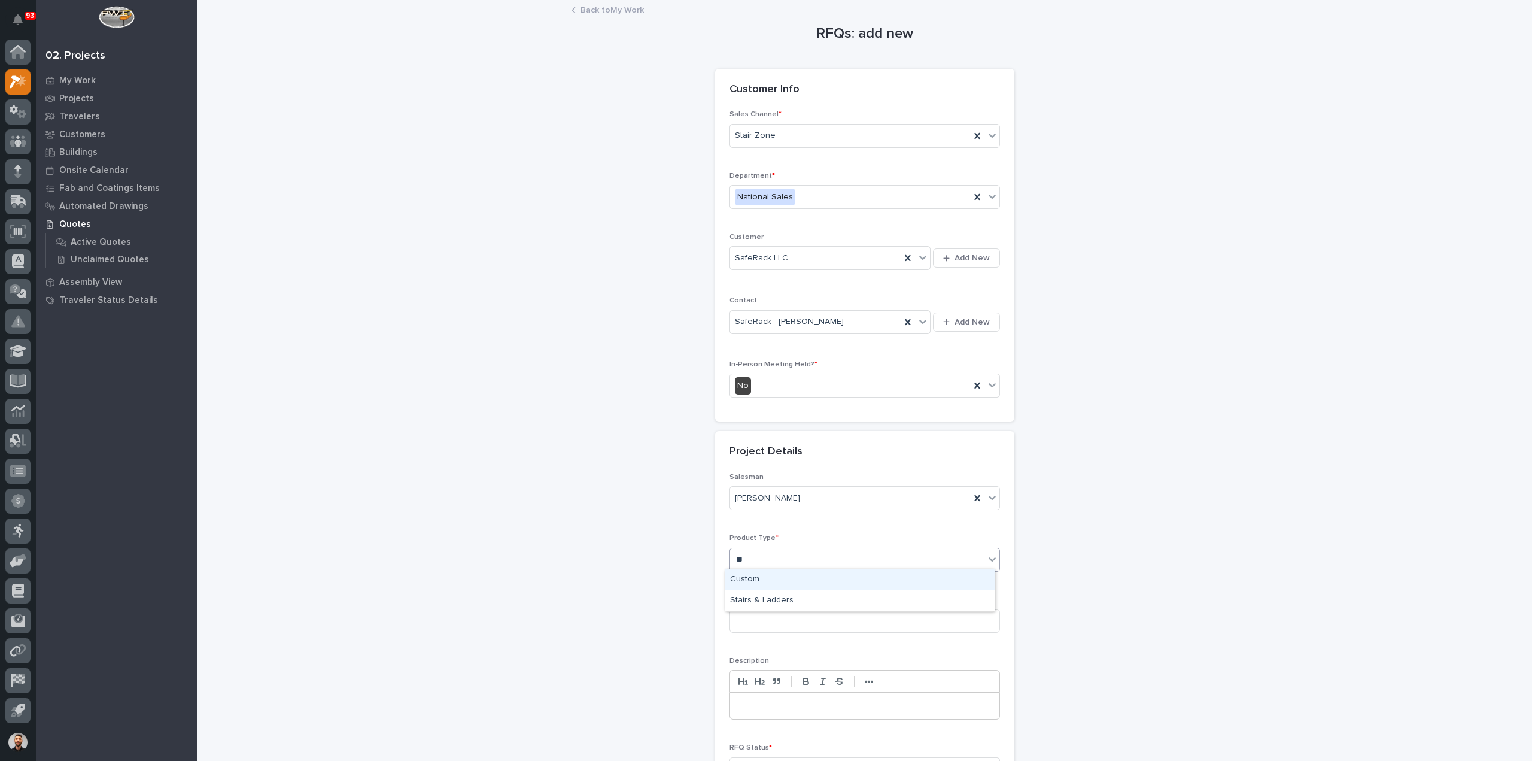
type input "***"
click at [755, 572] on div "Stairs & Ladders" at bounding box center [859, 579] width 269 height 21
click at [758, 613] on input at bounding box center [865, 621] width 271 height 24
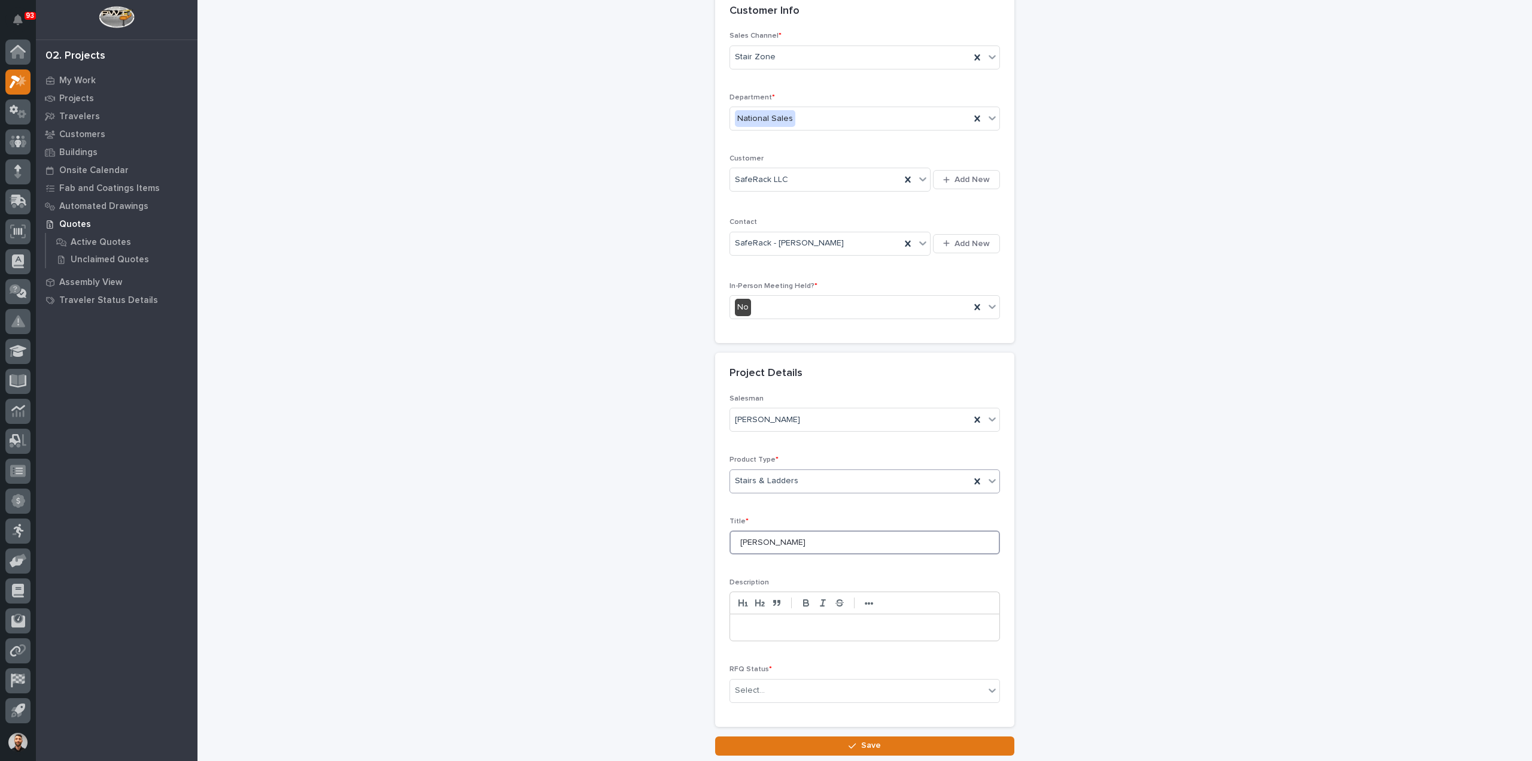
scroll to position [162, 0]
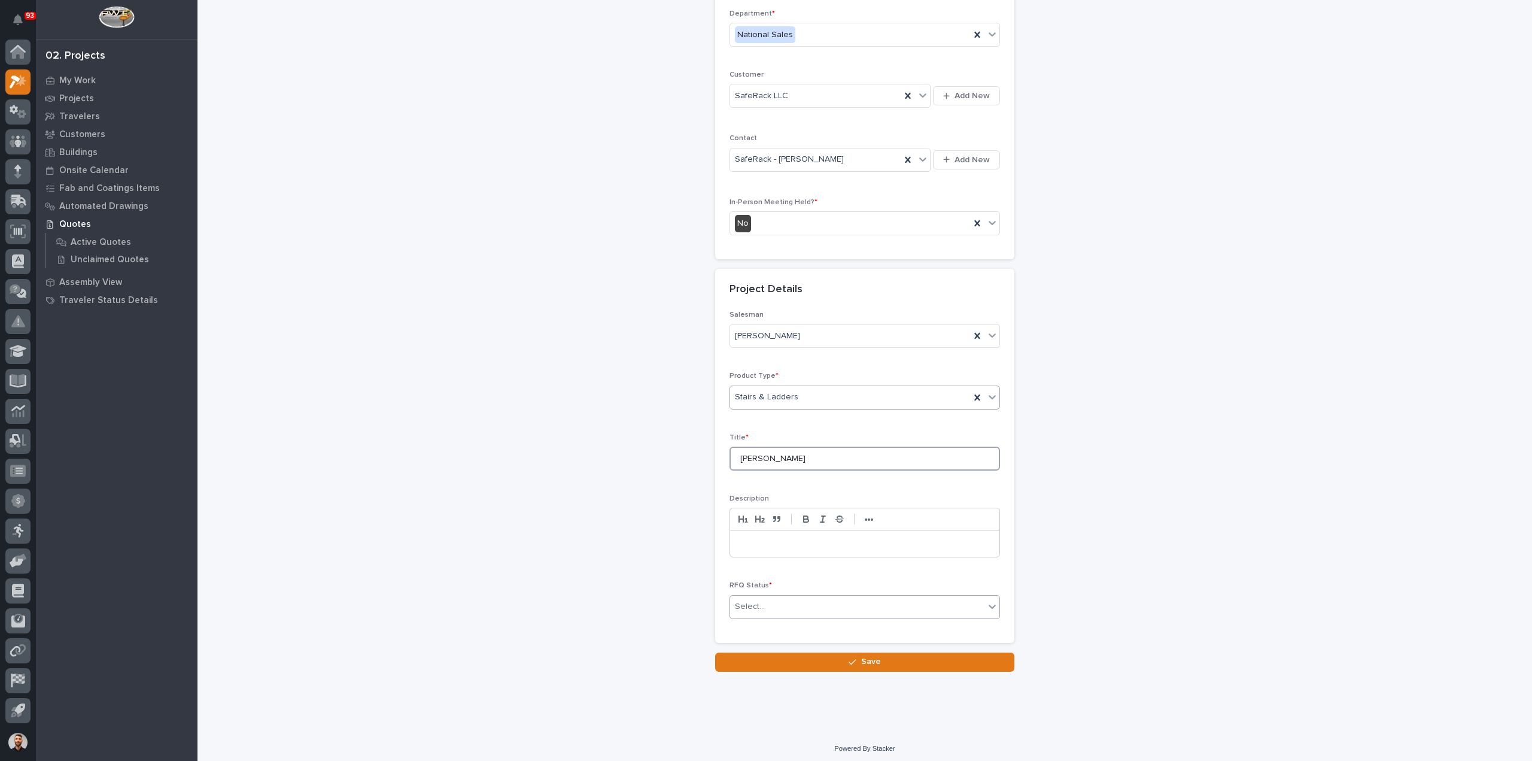
type input "Courtney Miller"
click at [780, 597] on div "Select..." at bounding box center [857, 607] width 254 height 20
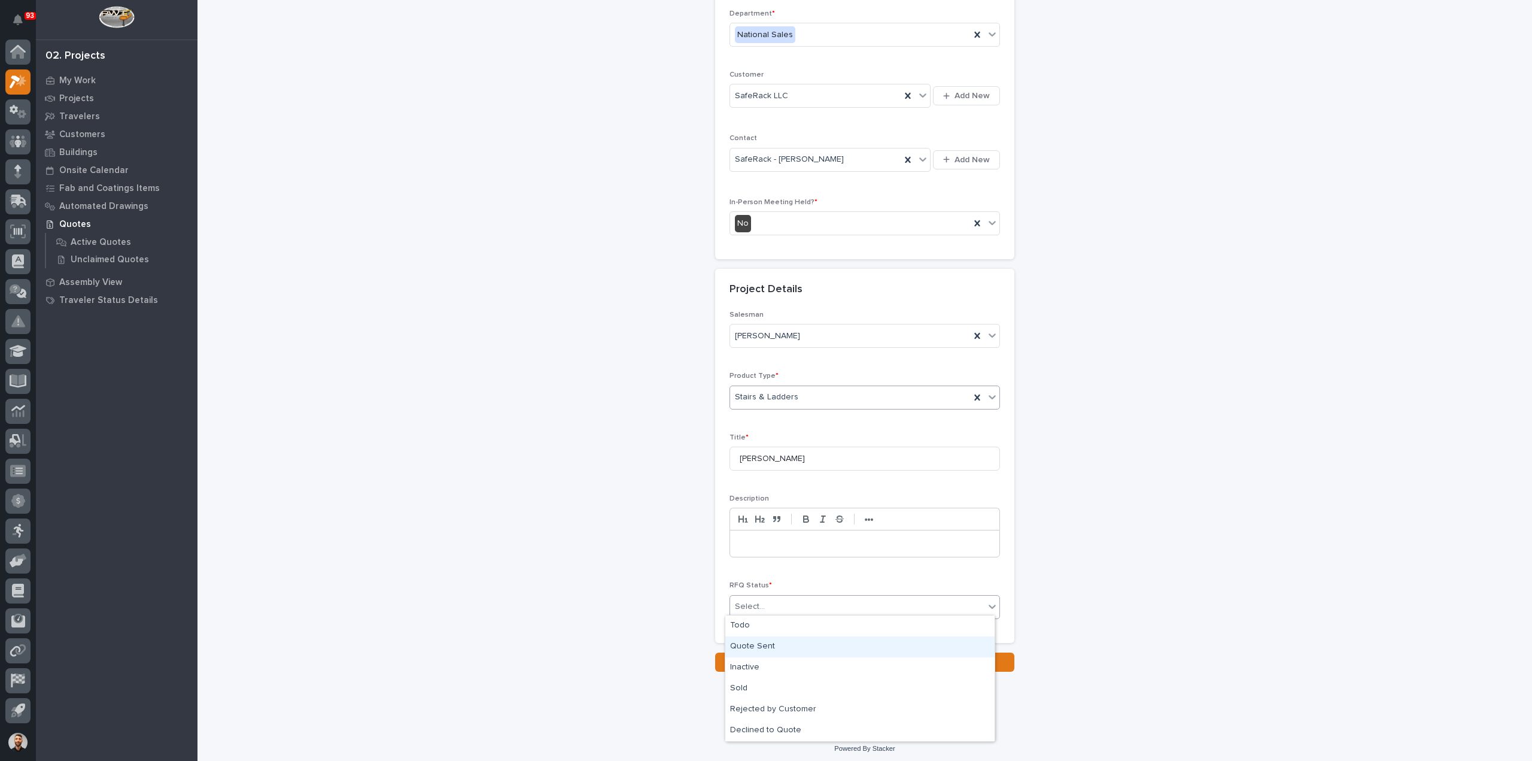
drag, startPoint x: 755, startPoint y: 684, endPoint x: 754, endPoint y: 648, distance: 36.0
click at [754, 648] on div "Quote Sent" at bounding box center [859, 646] width 269 height 21
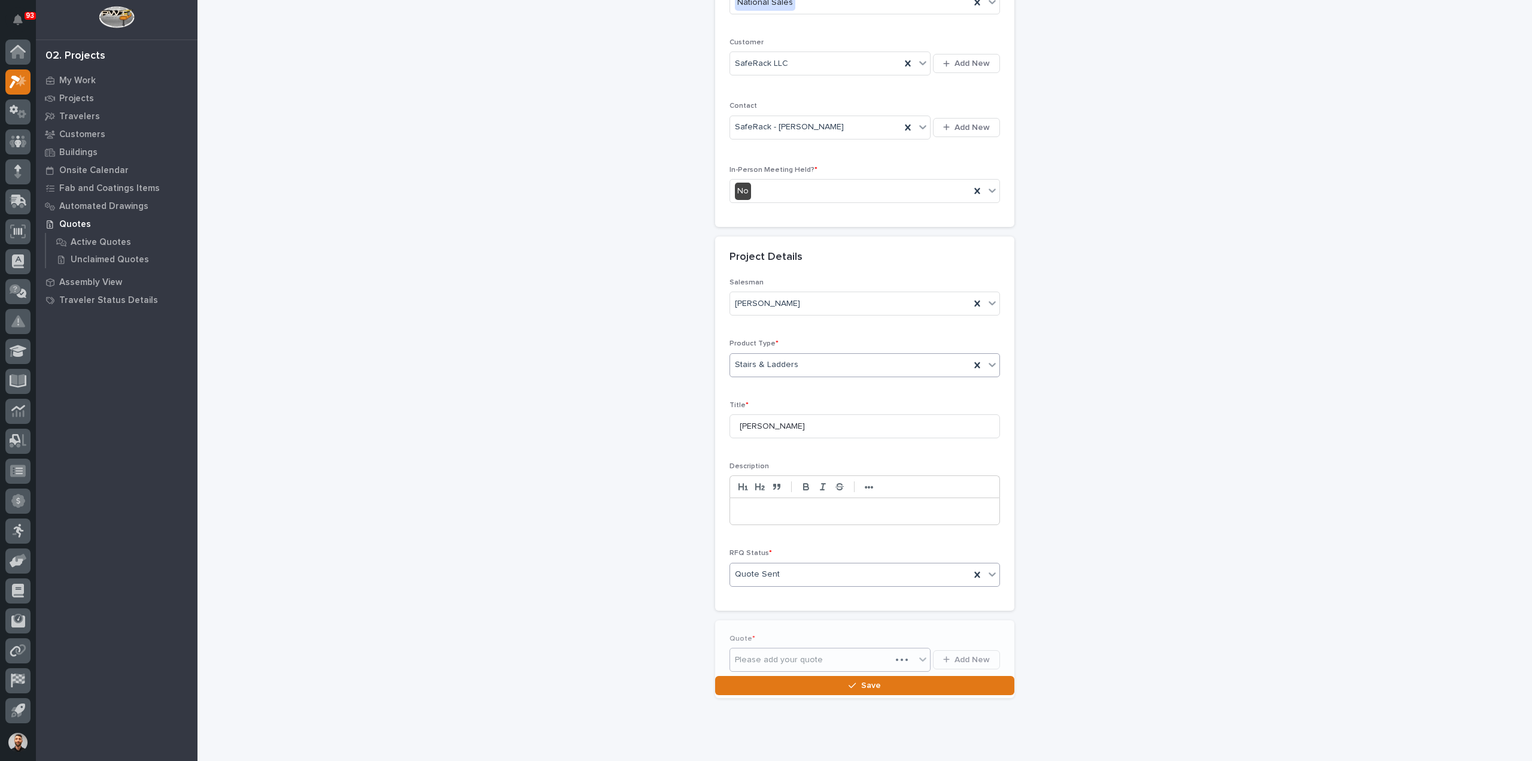
scroll to position [206, 0]
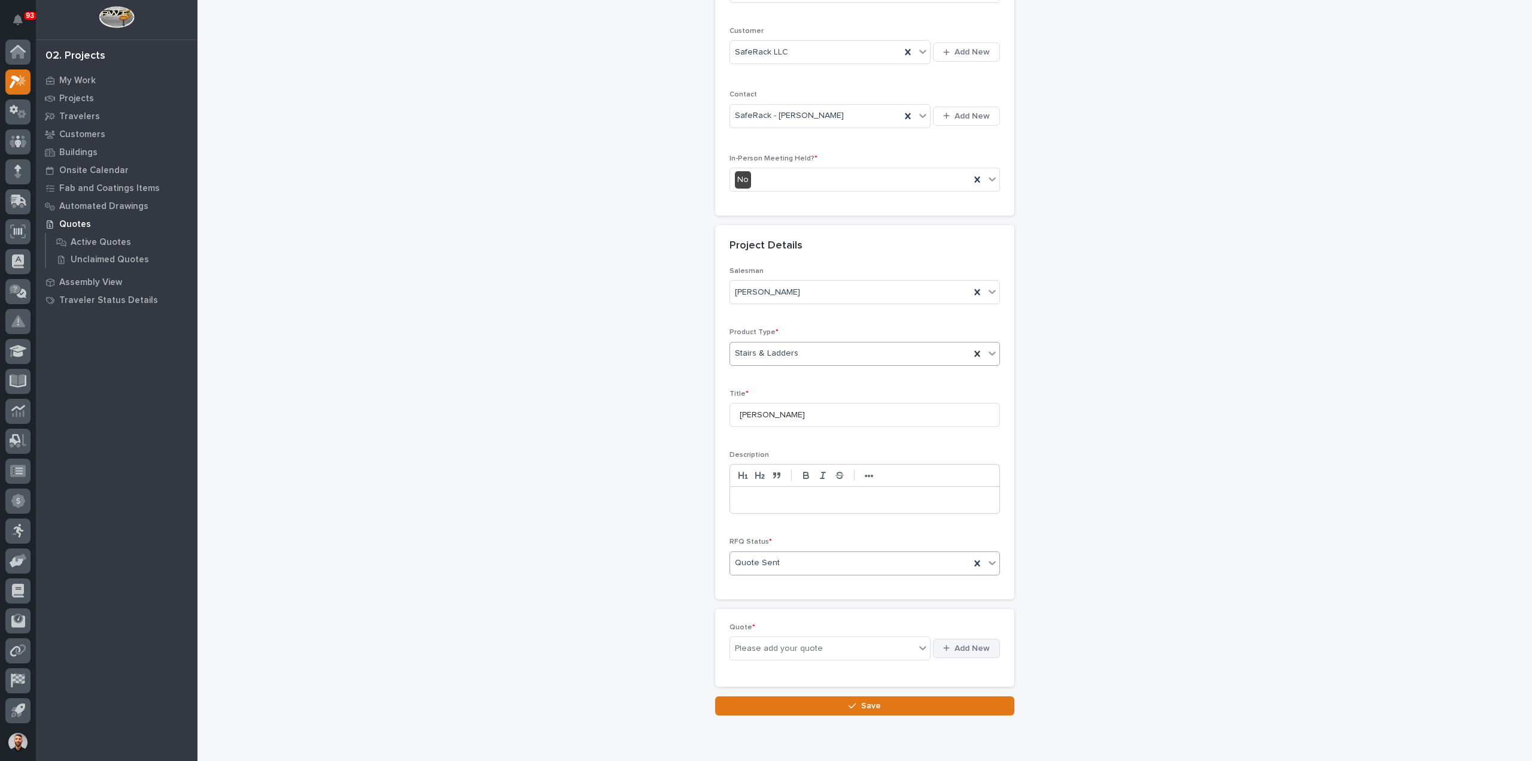
click at [965, 643] on span "Add New" at bounding box center [972, 648] width 35 height 11
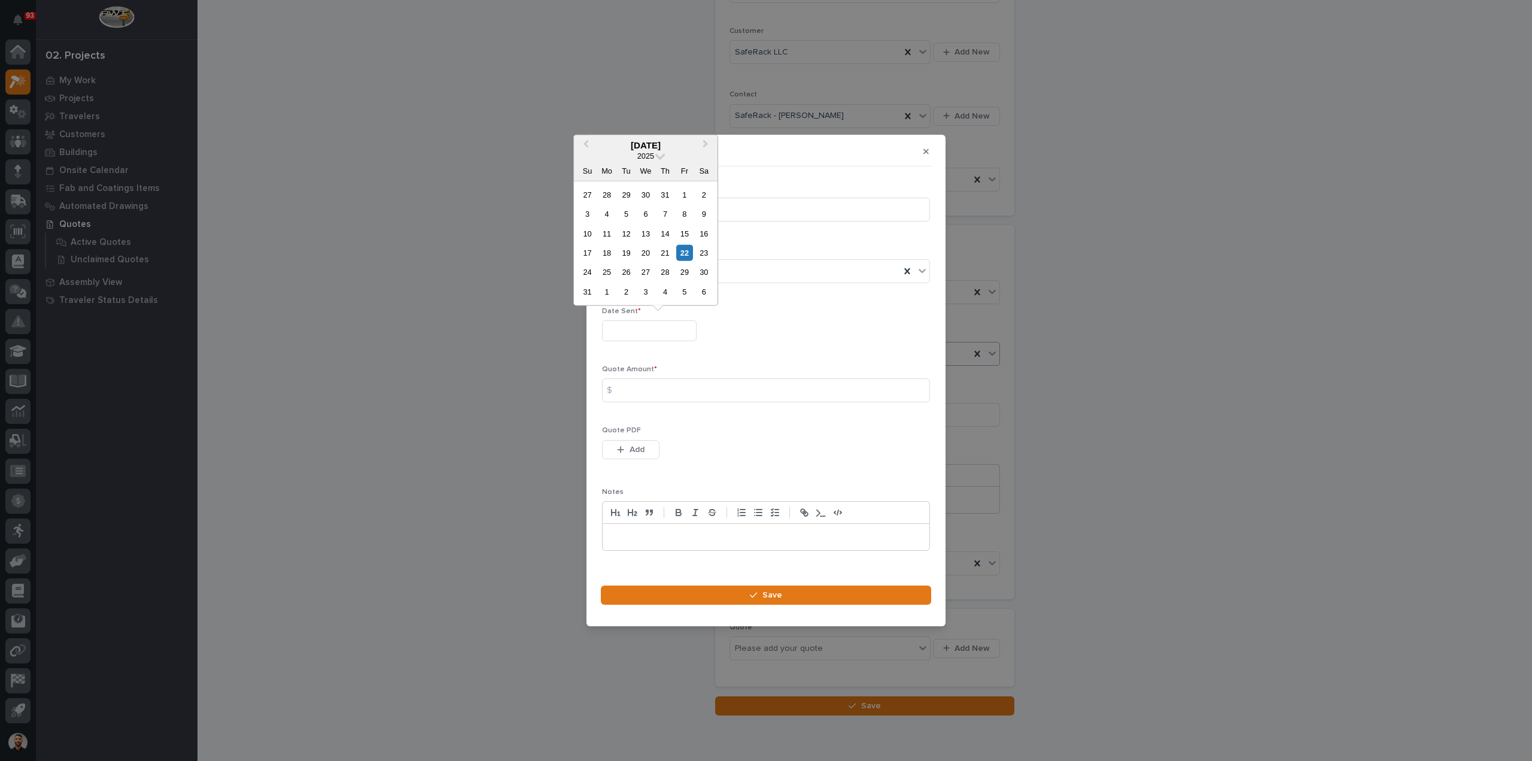
click at [652, 329] on input "text" at bounding box center [649, 330] width 95 height 21
click at [685, 251] on div "22" at bounding box center [684, 253] width 16 height 16
type input "**********"
click at [660, 385] on input at bounding box center [766, 390] width 328 height 24
click at [749, 403] on div "Quote Amount * $" at bounding box center [766, 388] width 328 height 47
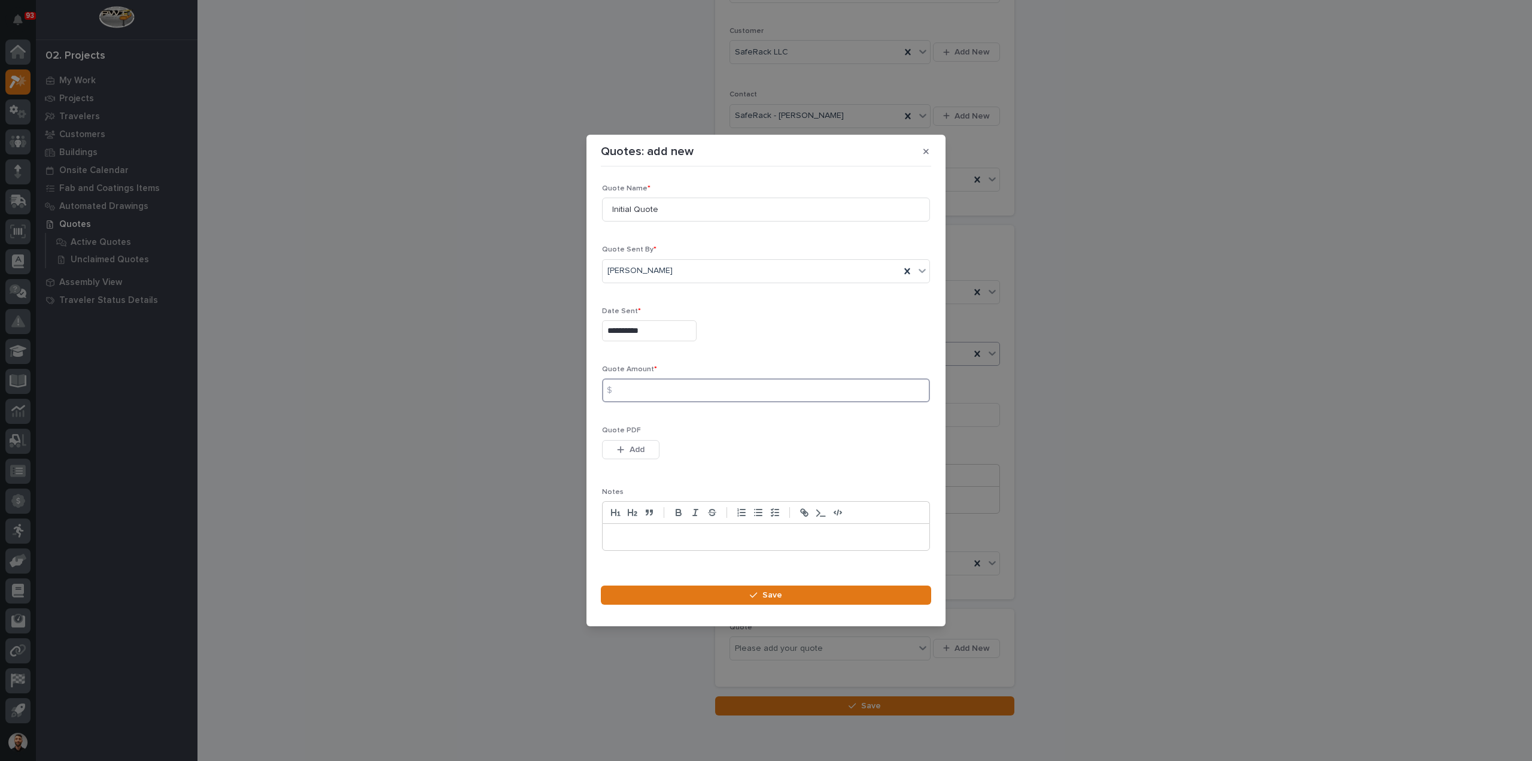
click at [745, 399] on input at bounding box center [766, 390] width 328 height 24
type input "33781"
click at [637, 448] on span "Add" at bounding box center [637, 449] width 15 height 11
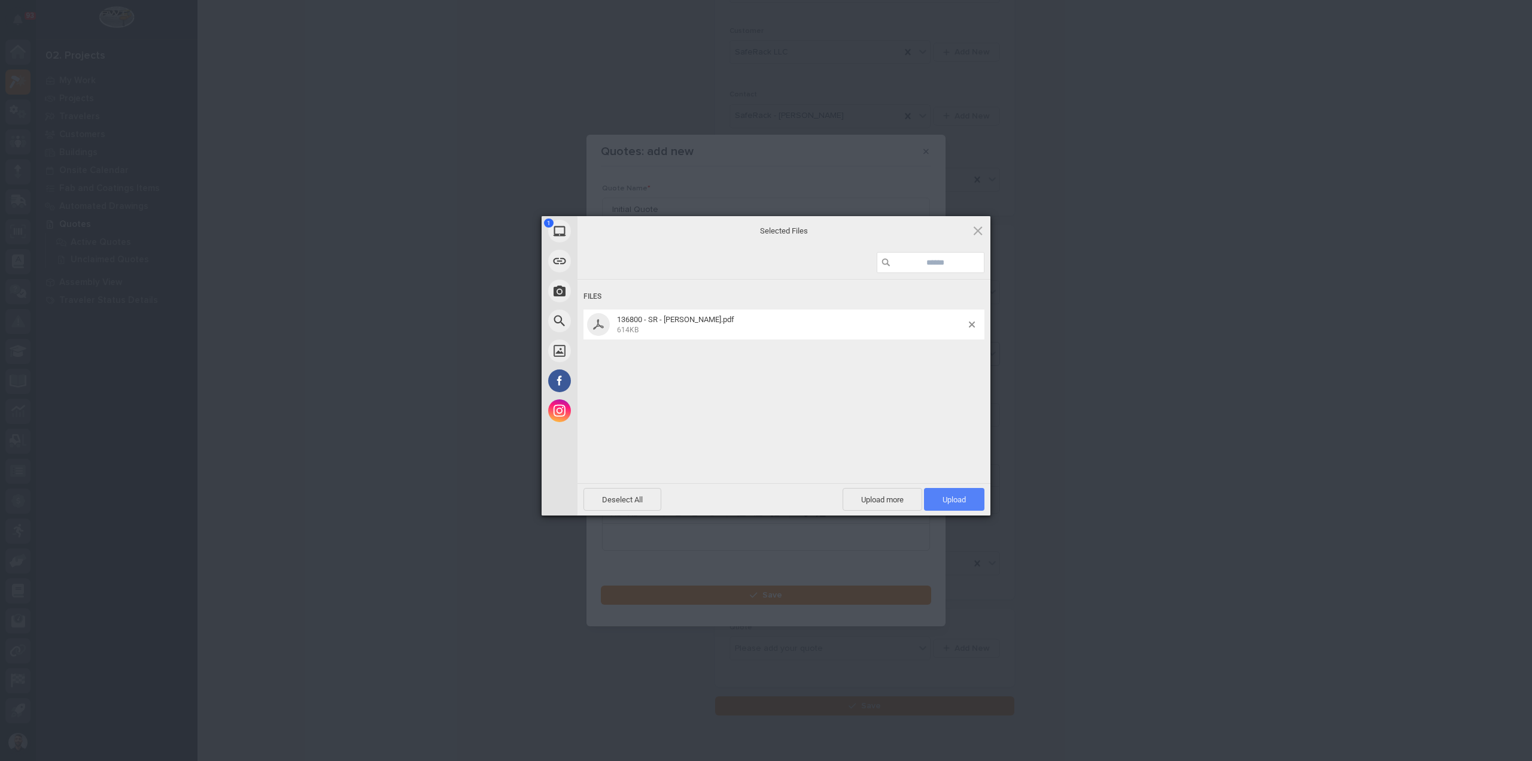
click at [956, 500] on span "Upload 1" at bounding box center [954, 499] width 23 height 9
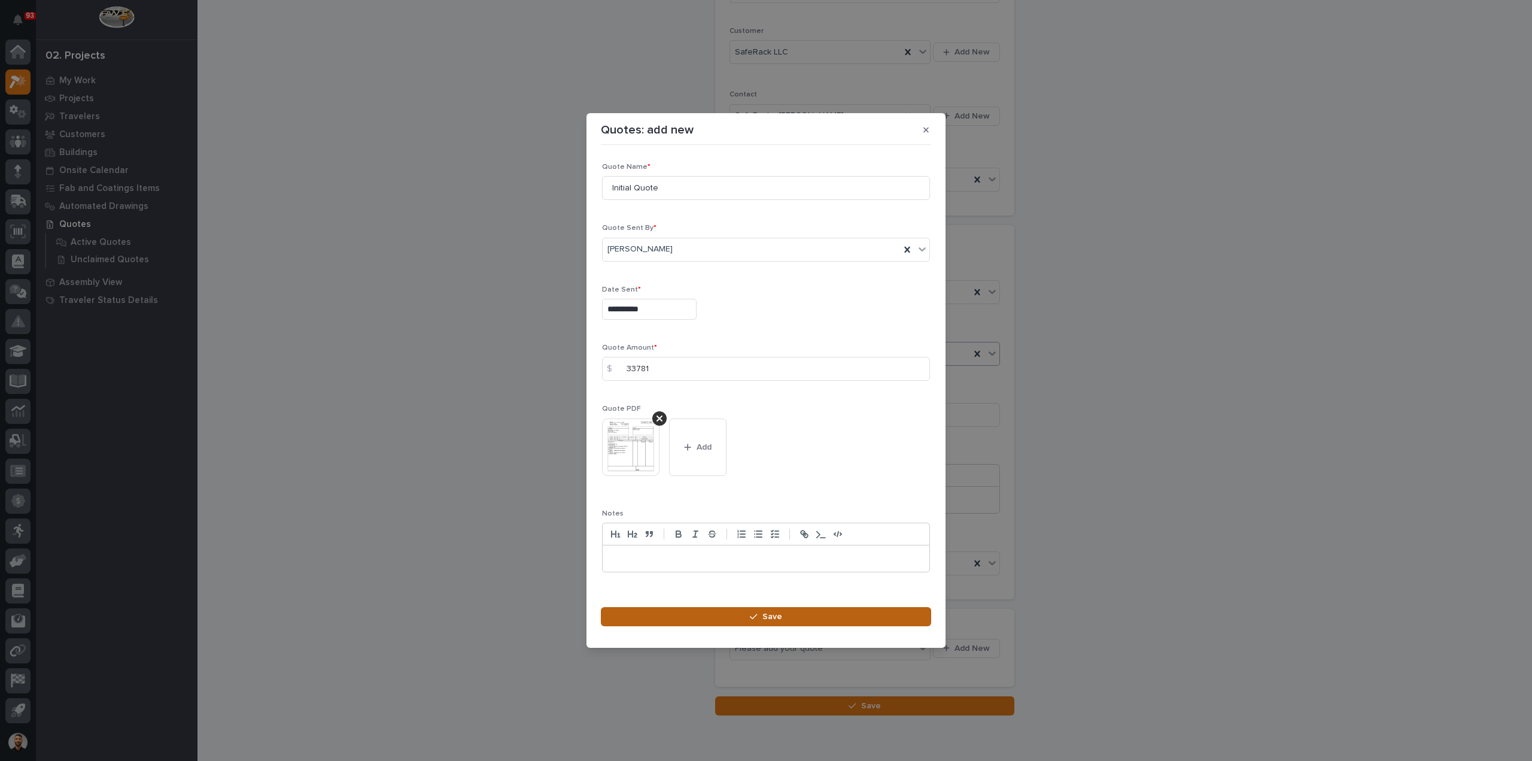
click at [808, 610] on button "Save" at bounding box center [766, 616] width 330 height 19
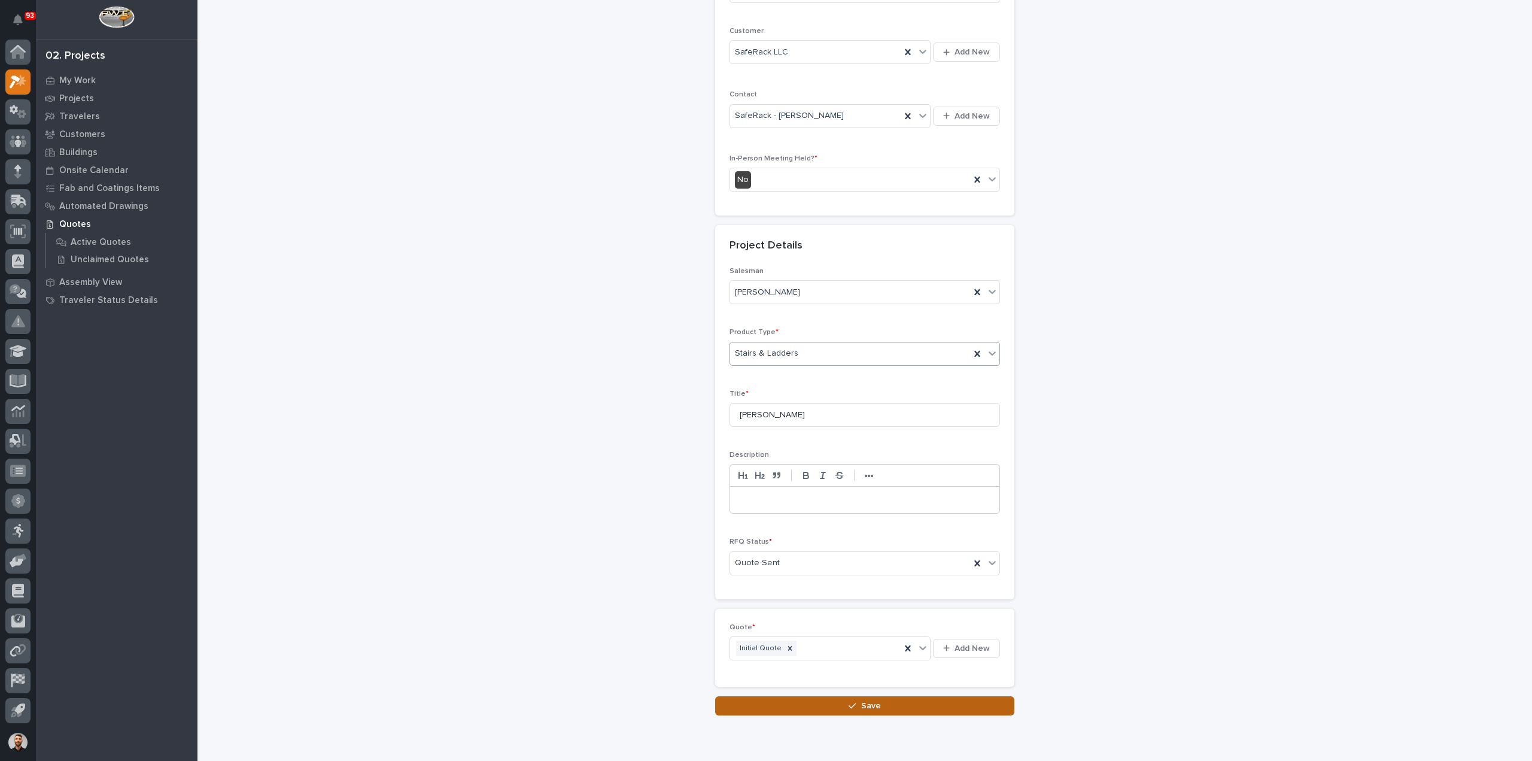
click at [856, 707] on button "Save" at bounding box center [864, 705] width 299 height 19
